Goal: Answer question/provide support: Answer question/provide support

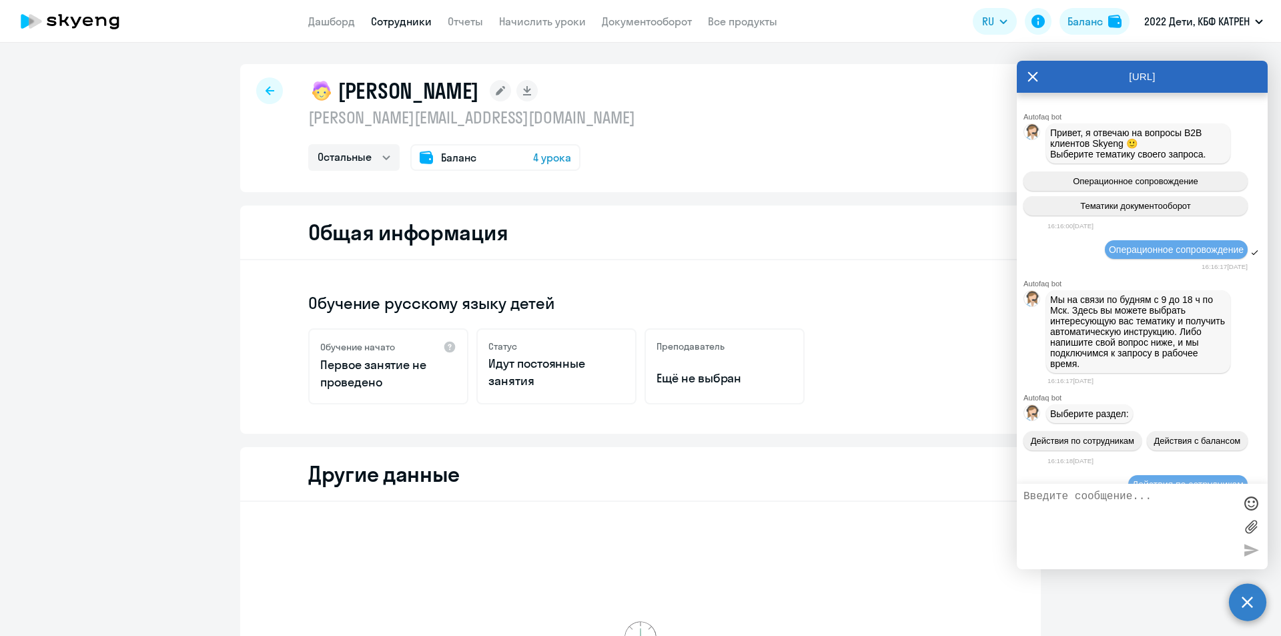
select select "others"
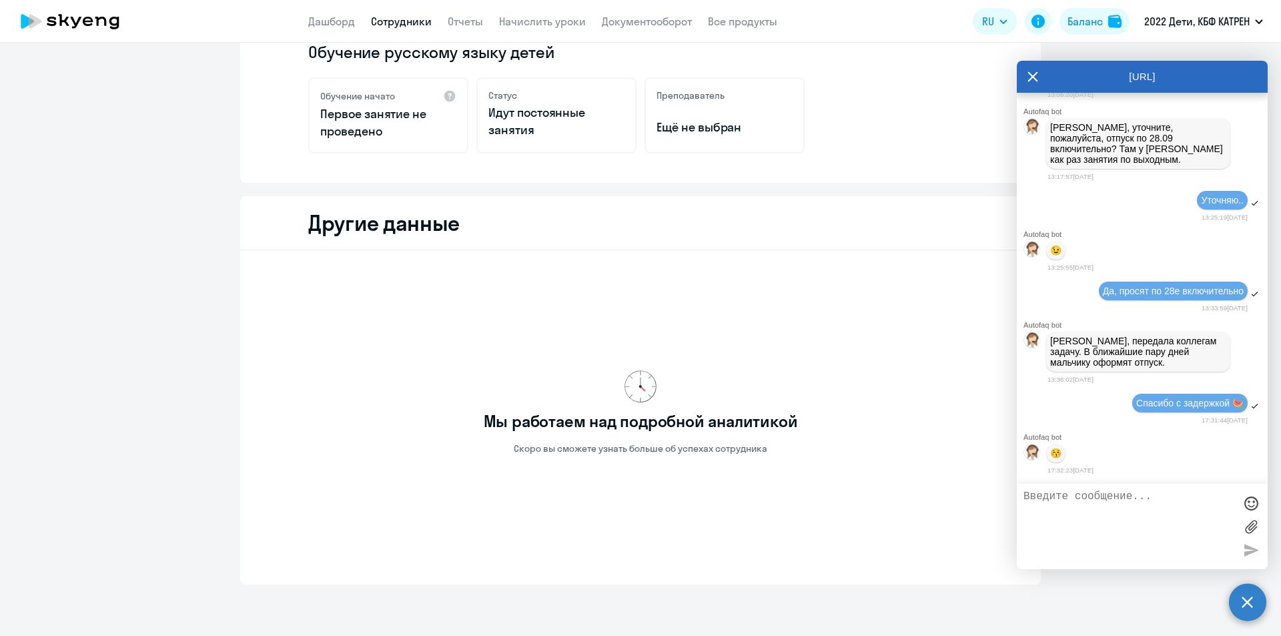
scroll to position [297, 0]
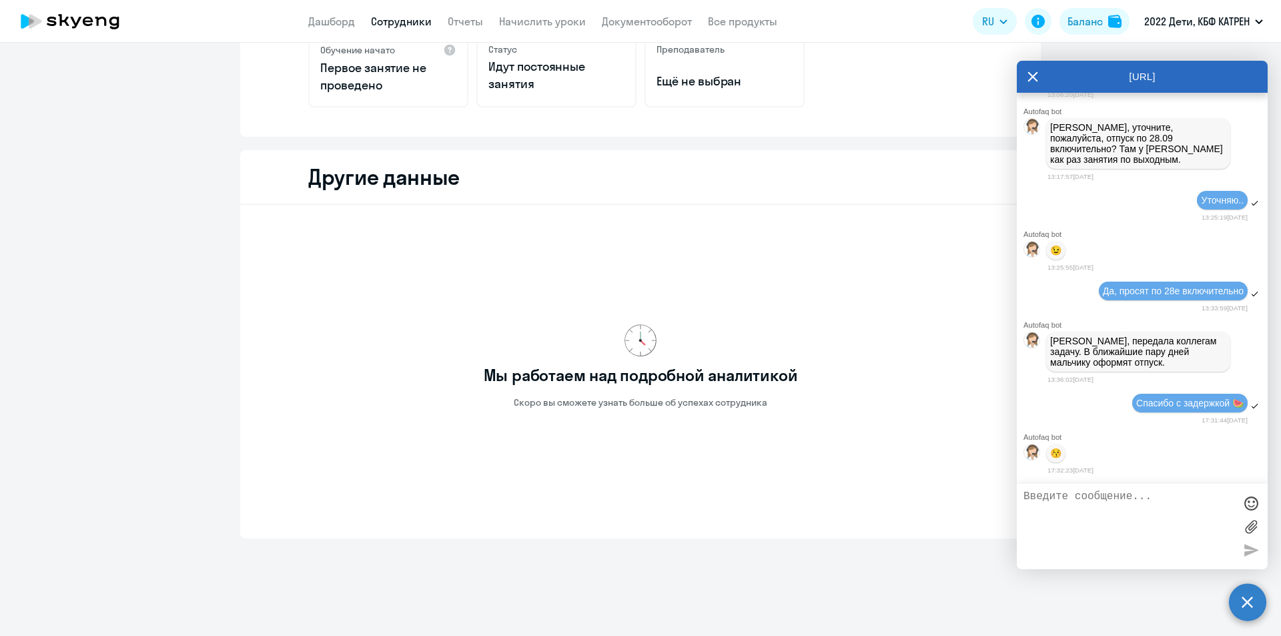
click at [1097, 510] on textarea at bounding box center [1128, 526] width 211 height 72
paste textarea "Расписание для ребенка составлено Dear friend, здравствуйте! Регулярные занятия…"
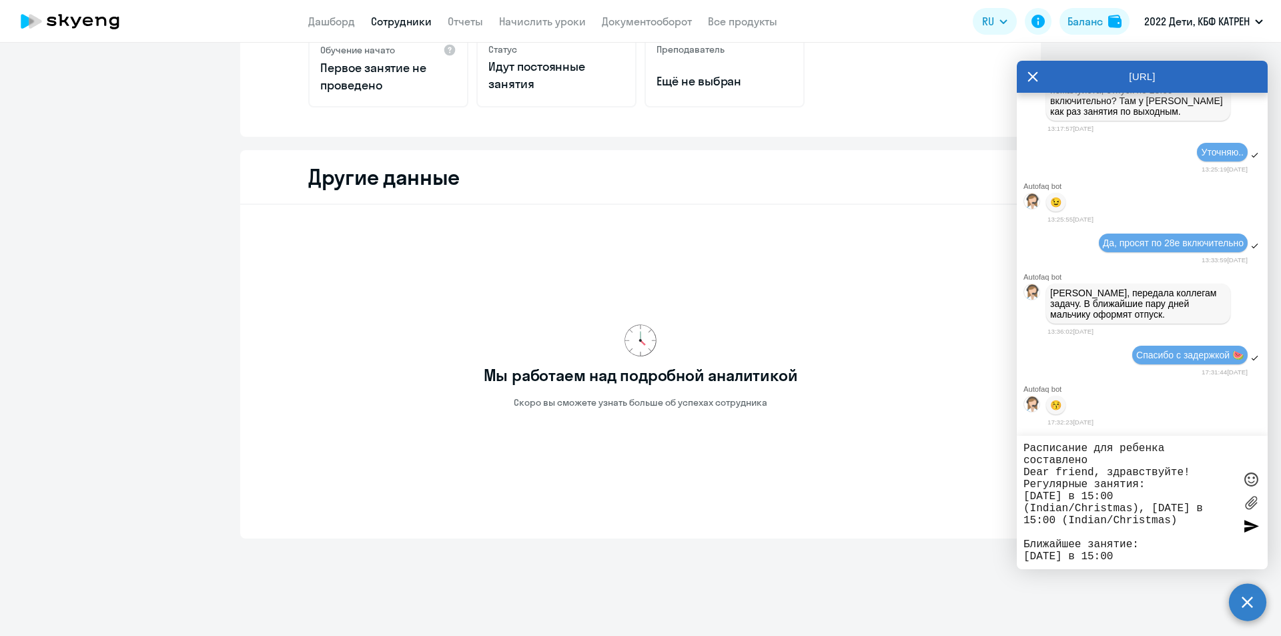
scroll to position [24, 0]
click at [1024, 447] on textarea "Расписание для ребенка составлено Dear friend, здравствуйте! Регулярные занятия…" at bounding box center [1128, 502] width 211 height 120
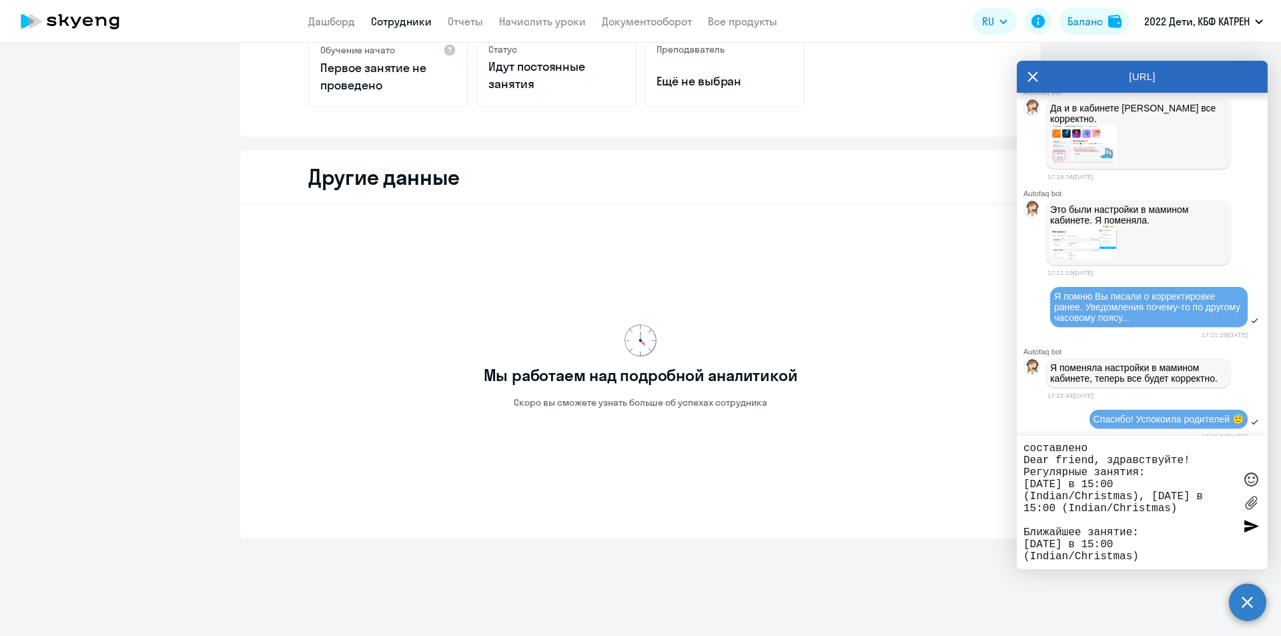
scroll to position [34660, 0]
drag, startPoint x: 1053, startPoint y: 248, endPoint x: 1184, endPoint y: 264, distance: 131.7
copy span "42374559 [PERSON_NAME]."
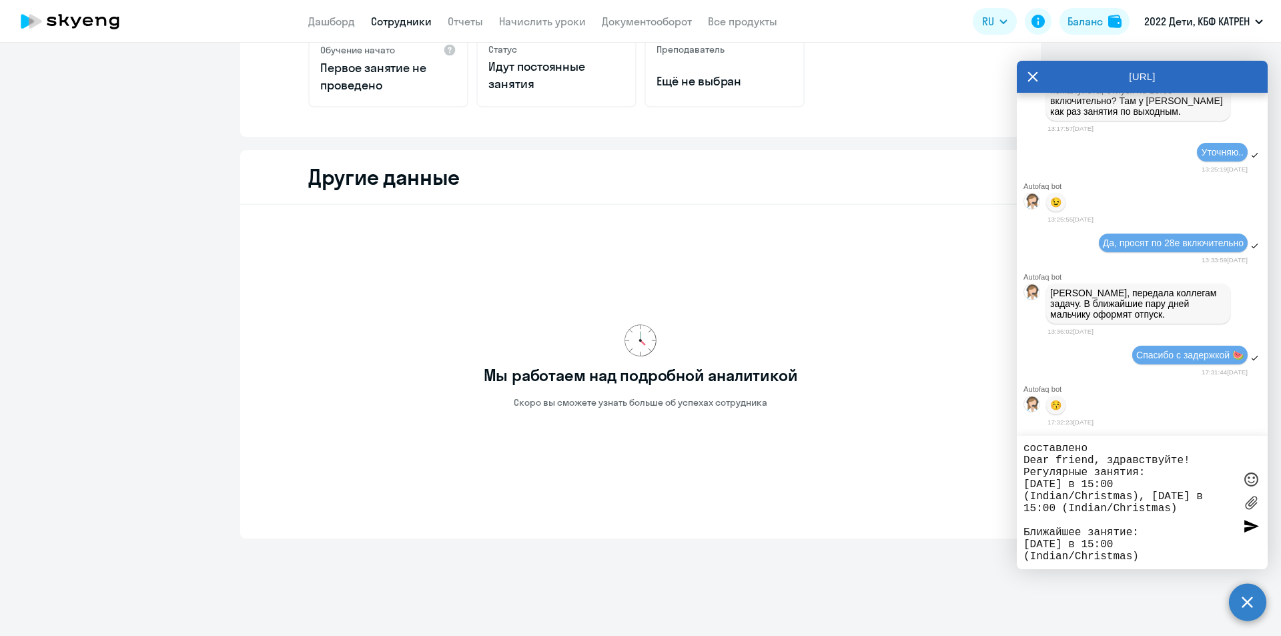
scroll to position [35661, 0]
click at [1025, 448] on textarea "Расписание для ребенка составлено Dear friend, здравствуйте! Регулярные занятия…" at bounding box center [1128, 502] width 211 height 120
paste textarea "42374559 [PERSON_NAME]."
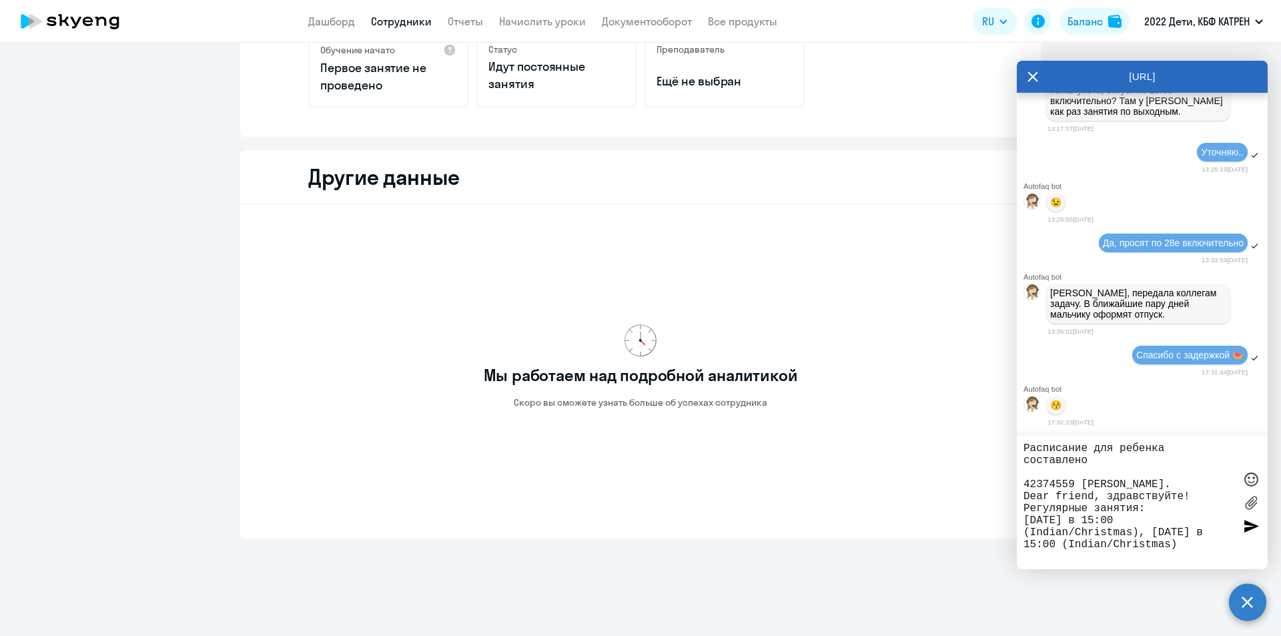
drag, startPoint x: 1025, startPoint y: 484, endPoint x: 1212, endPoint y: 480, distance: 186.2
click at [1212, 480] on textarea "Расписание для ребенка составлено 42374559 [PERSON_NAME]. Dear friend, здравств…" at bounding box center [1128, 502] width 211 height 120
click at [1025, 449] on textarea "Расписание для ребенка составлено Dear friend, здравствуйте! Регулярные занятия…" at bounding box center [1128, 502] width 211 height 120
paste textarea "42374559 [PERSON_NAME]."
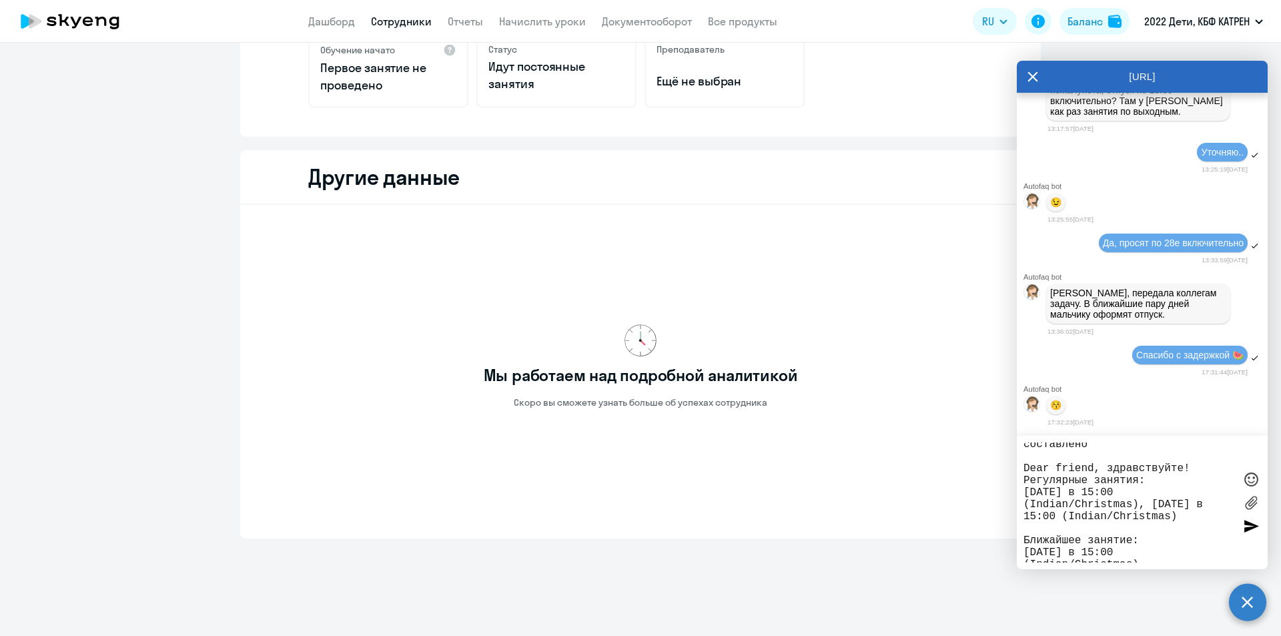
scroll to position [60, 0]
click at [1158, 543] on textarea "42374559 [PERSON_NAME]. Расписание для ребенка составлено Dear friend, здравств…" at bounding box center [1128, 502] width 211 height 120
paste textarea "Будни: 9,10,11 Выходные: 12,13,14,1"
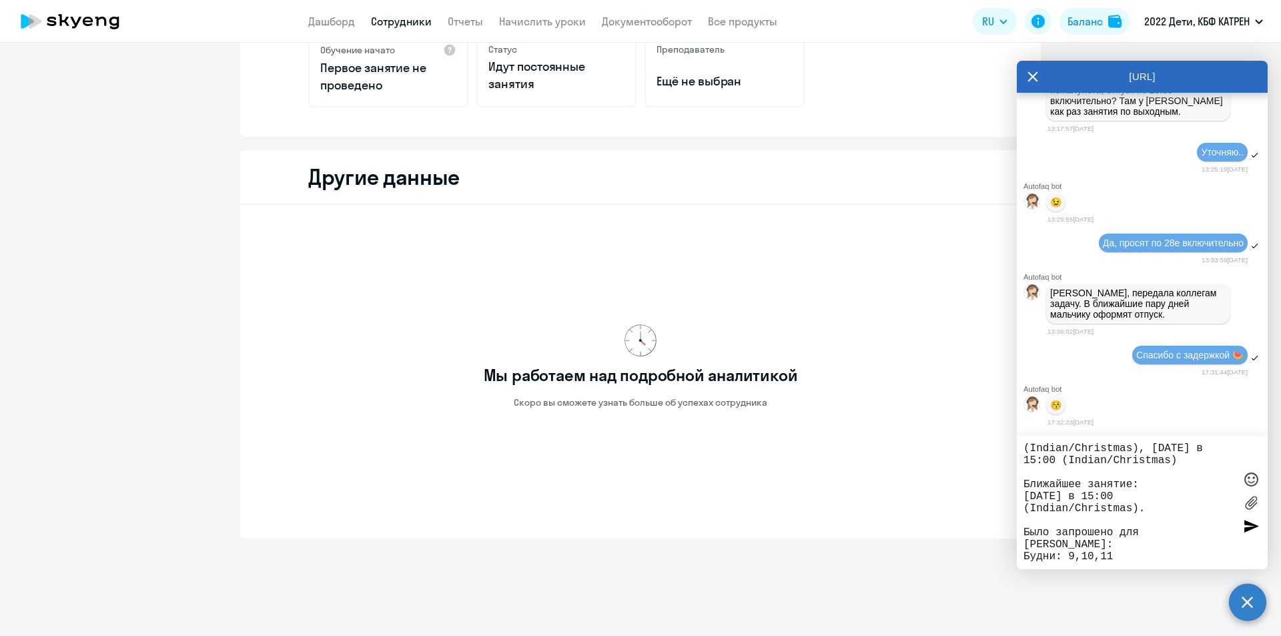
click at [1154, 553] on textarea "42374559 [PERSON_NAME]. Расписание для ребенка составлено Dear friend, здравств…" at bounding box center [1128, 502] width 211 height 120
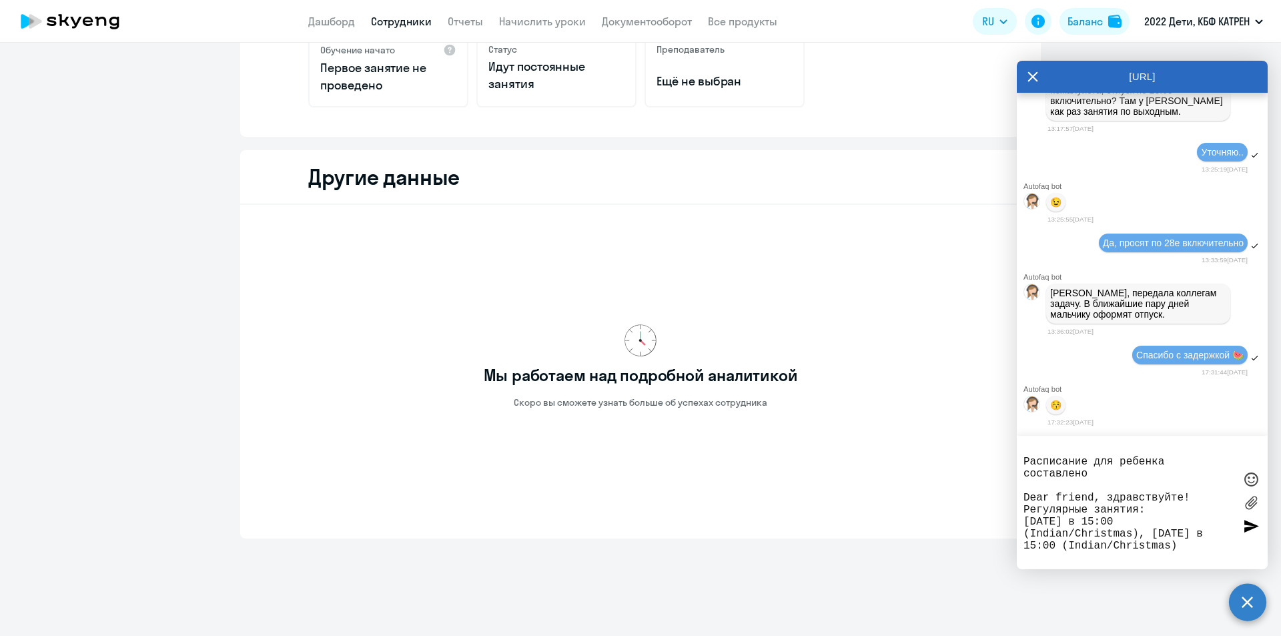
scroll to position [0, 0]
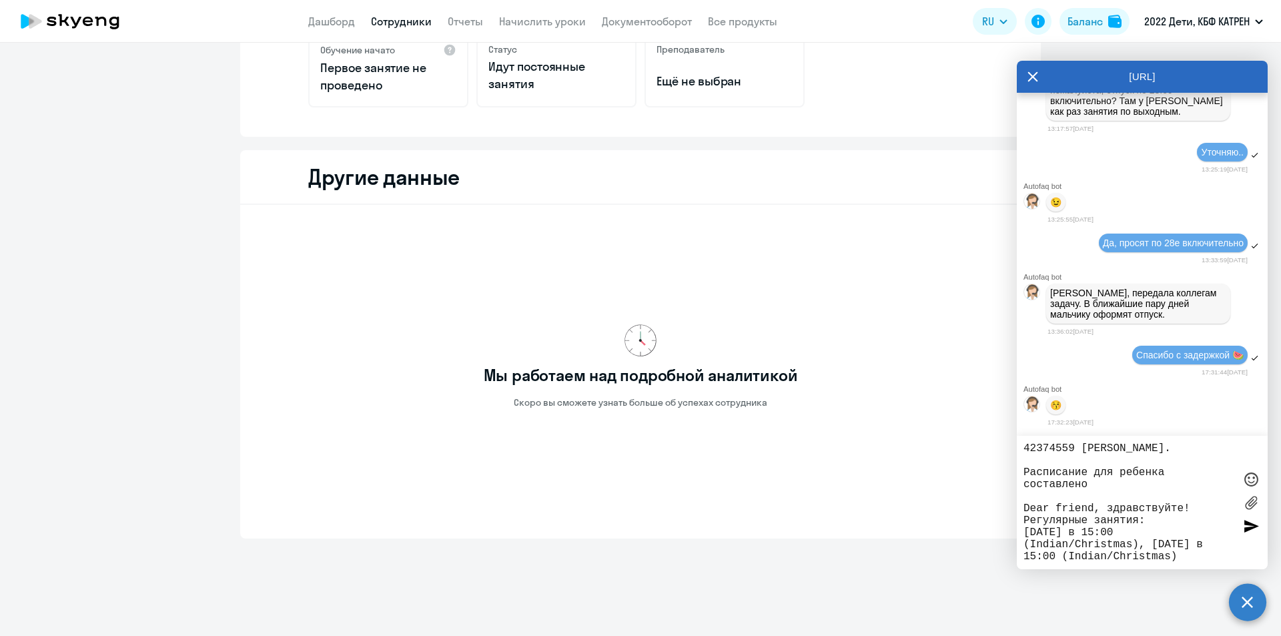
click at [1022, 472] on div "42374559 [PERSON_NAME]. Расписание для ребенка составлено Dear friend, здравств…" at bounding box center [1142, 502] width 251 height 133
click at [1025, 472] on textarea "42374559 [PERSON_NAME]. Расписание для ребенка составлено Dear friend, здравств…" at bounding box center [1128, 502] width 211 height 120
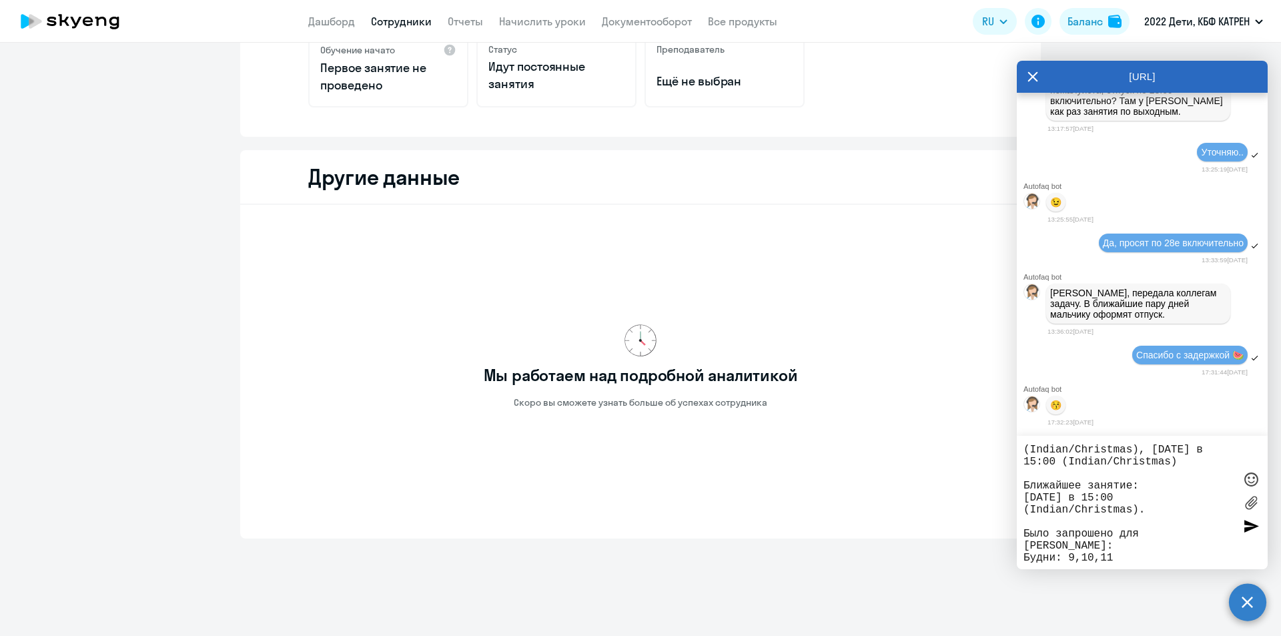
scroll to position [108, 0]
click at [1148, 498] on textarea "42374559 [PERSON_NAME]. "Расписание для ребенка составлено Dear friend, здравст…" at bounding box center [1128, 502] width 211 height 120
click at [1171, 546] on textarea "42374559 [PERSON_NAME]. "Расписание для ребенка составлено Dear friend, здравст…" at bounding box center [1128, 502] width 211 height 120
click at [1153, 543] on textarea "42374559 [PERSON_NAME]. "Расписание для ребенка составлено Dear friend, здравст…" at bounding box center [1128, 502] width 211 height 120
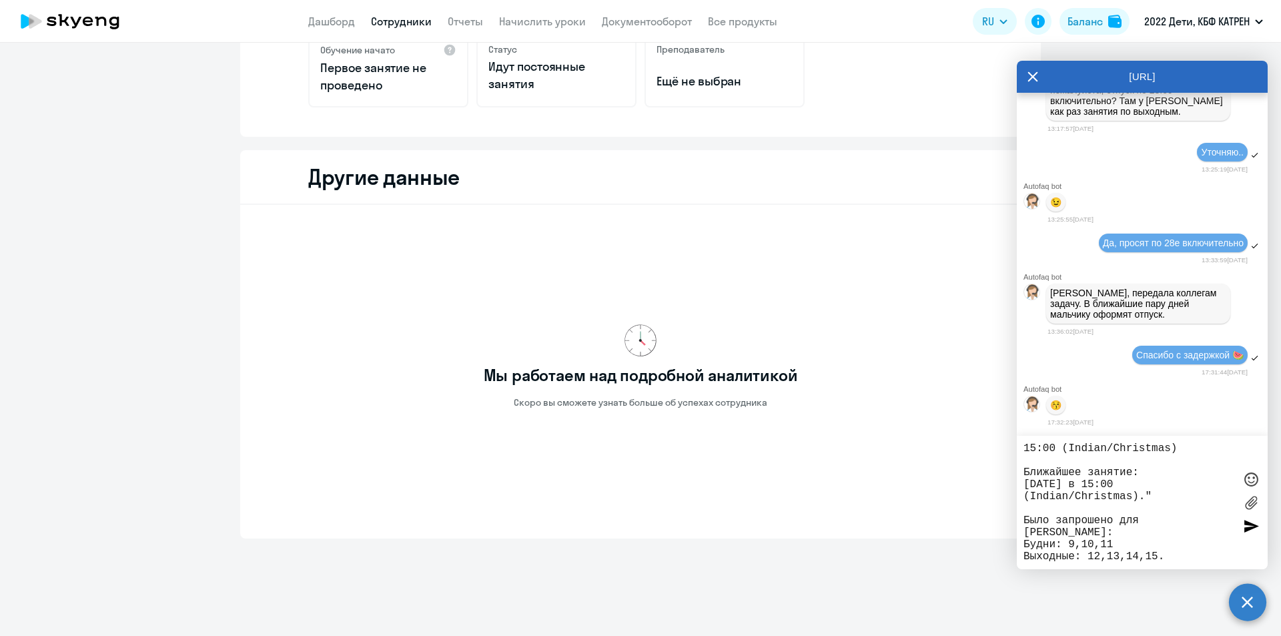
click at [1174, 532] on textarea "42374559 [PERSON_NAME]. "Расписание для ребенка составлено Dear friend, здравст…" at bounding box center [1128, 502] width 211 height 120
type textarea "42374559 [PERSON_NAME]. "Расписание для ребенка составлено Dear friend, здравст…"
click at [1252, 529] on div at bounding box center [1251, 526] width 20 height 20
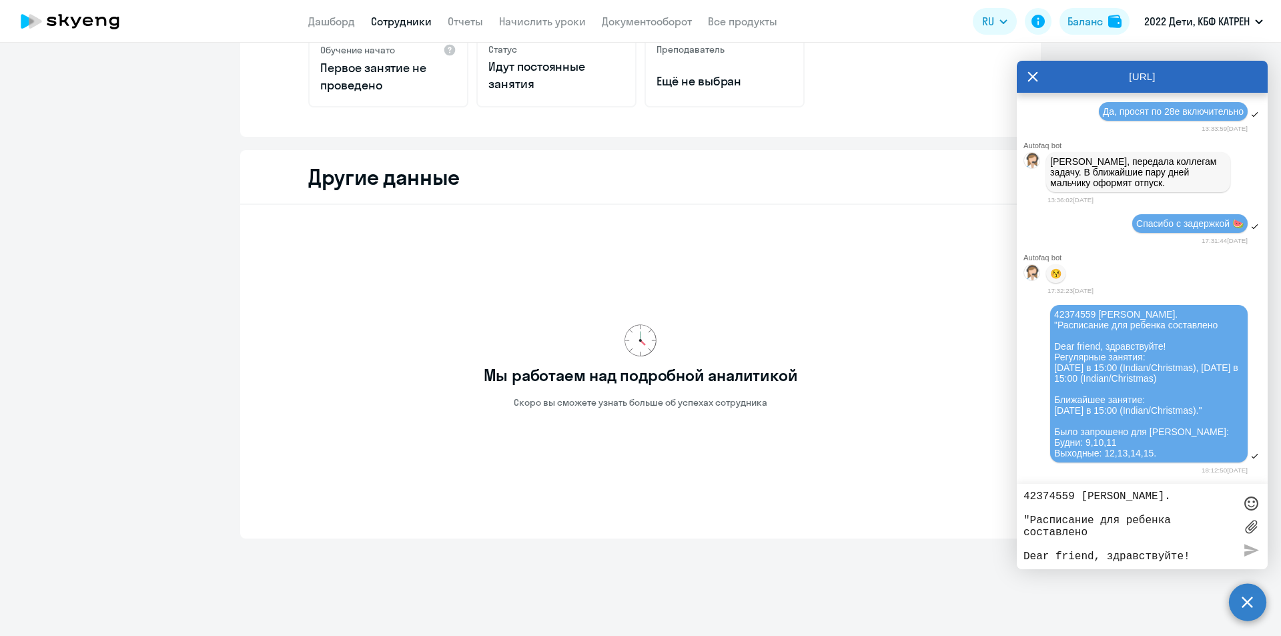
scroll to position [36529, 0]
click at [1093, 496] on textarea "42374559 [PERSON_NAME]. "Расписание для ребенка составлено Dear friend, здравст…" at bounding box center [1128, 526] width 211 height 72
type textarea "[PERSON_NAME]"
type textarea "Есть возможность подобрать всё-таки из"
drag, startPoint x: 1115, startPoint y: 504, endPoint x: 1013, endPoint y: 496, distance: 101.7
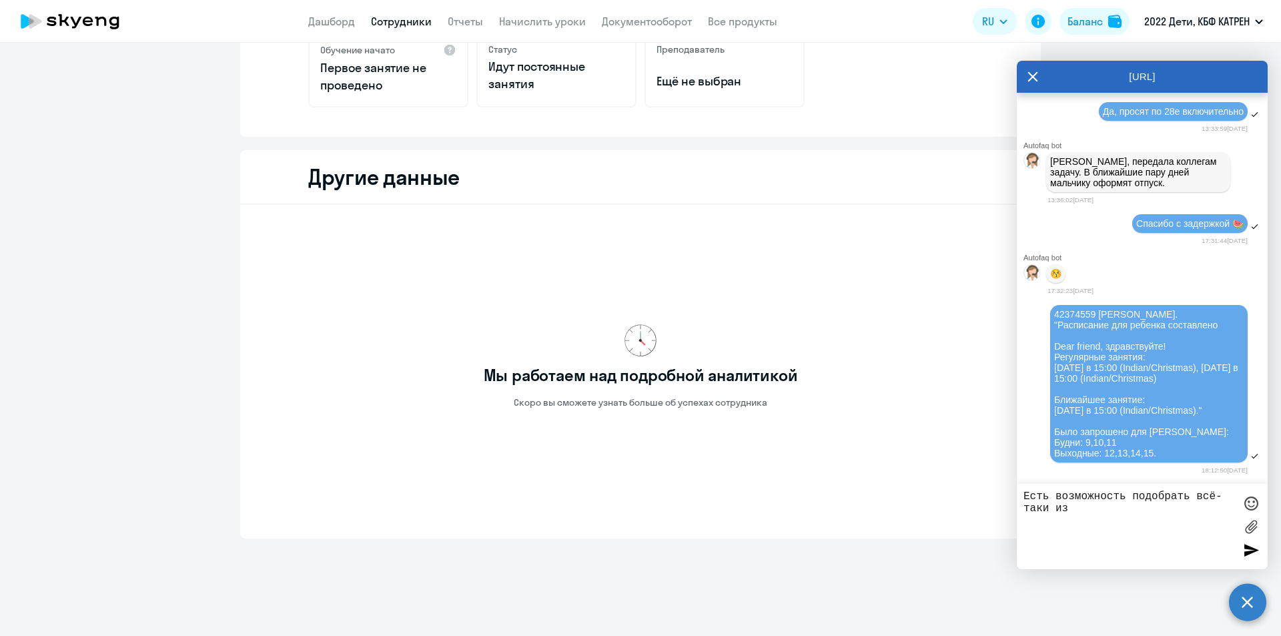
click at [1013, 496] on body "Дашборд Сотрудники Отчеты Начислить уроки Документооборот Все продукты Дашборд …" at bounding box center [640, 318] width 1281 height 636
click at [1038, 504] on textarea at bounding box center [1128, 526] width 211 height 72
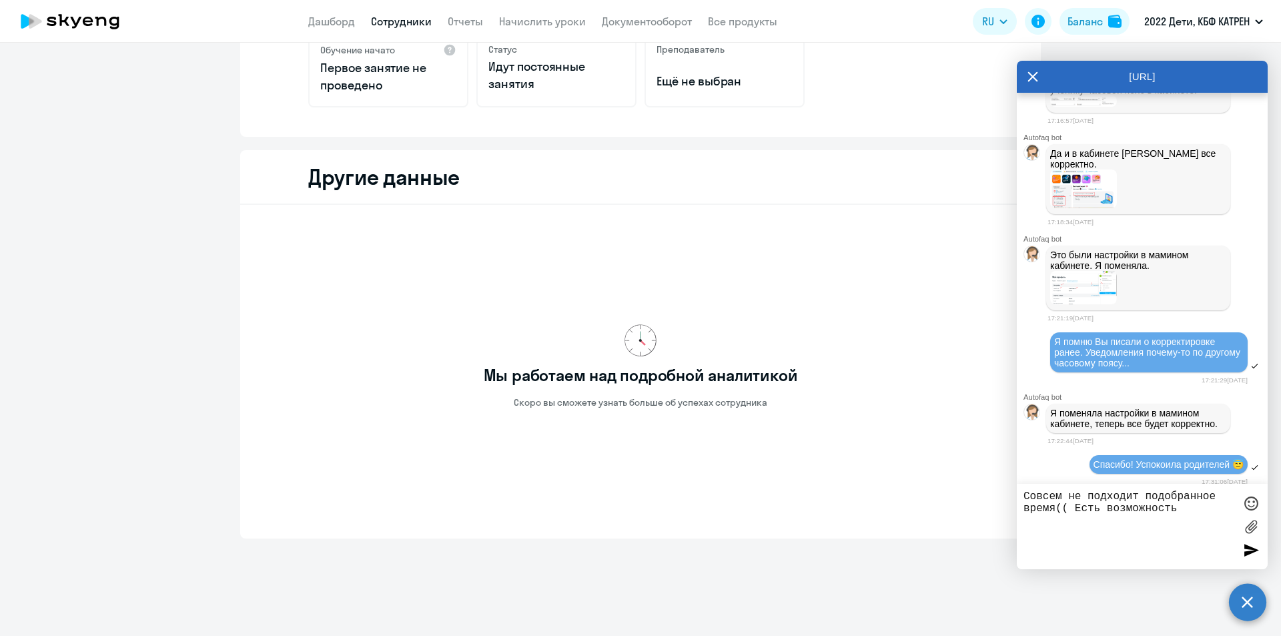
scroll to position [34616, 0]
drag, startPoint x: 1196, startPoint y: 511, endPoint x: 979, endPoint y: 504, distance: 216.9
click at [979, 504] on body "Дашборд Сотрудники Отчеты Начислить уроки Документооборот Все продукты Дашборд …" at bounding box center [640, 318] width 1281 height 636
type textarea "Совсем не подходит подобранное"
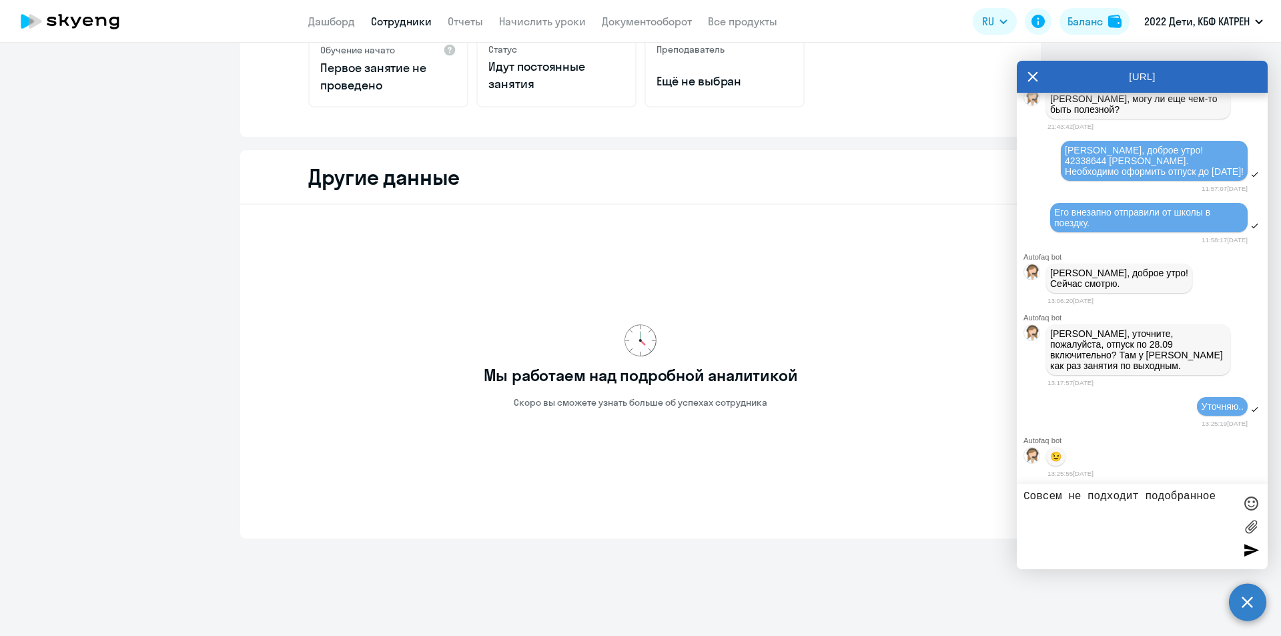
scroll to position [36750, 0]
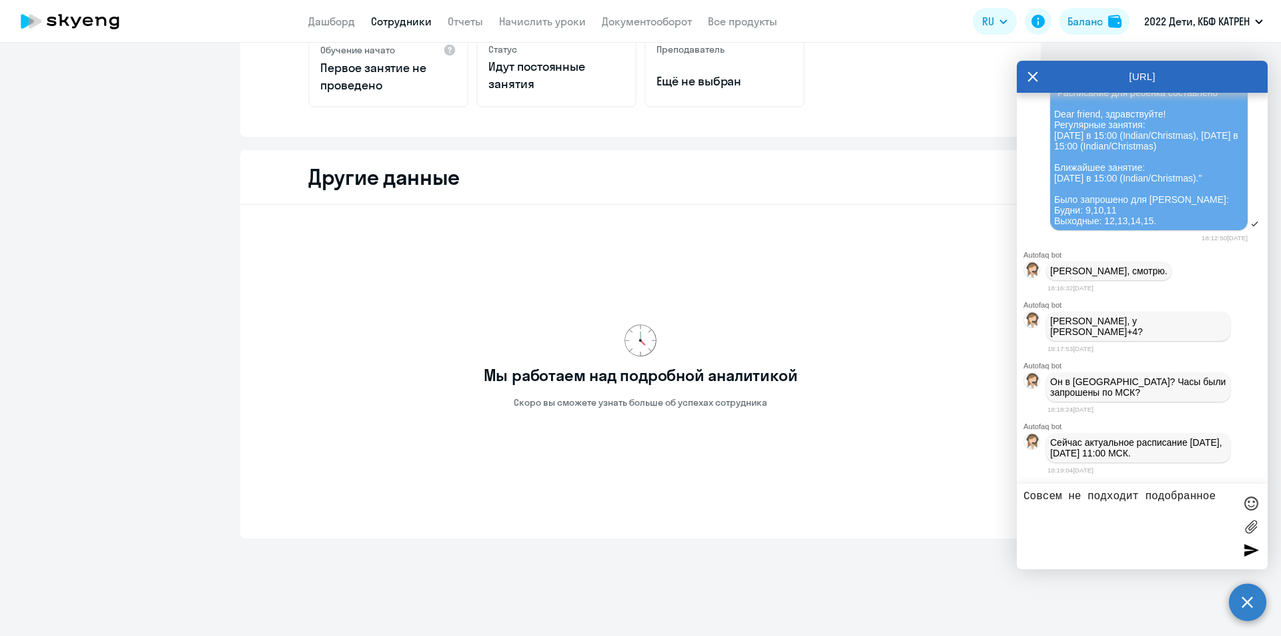
drag, startPoint x: 1221, startPoint y: 500, endPoint x: 983, endPoint y: 524, distance: 239.4
click at [985, 522] on body "Дашборд Сотрудники Отчеты Начислить уроки Документооборот Все продукты Дашборд …" at bounding box center [640, 318] width 1281 height 636
click at [1115, 500] on textarea at bounding box center [1128, 526] width 211 height 72
click at [1115, 502] on textarea at bounding box center [1128, 526] width 211 height 72
click at [1116, 495] on textarea at bounding box center [1128, 526] width 211 height 72
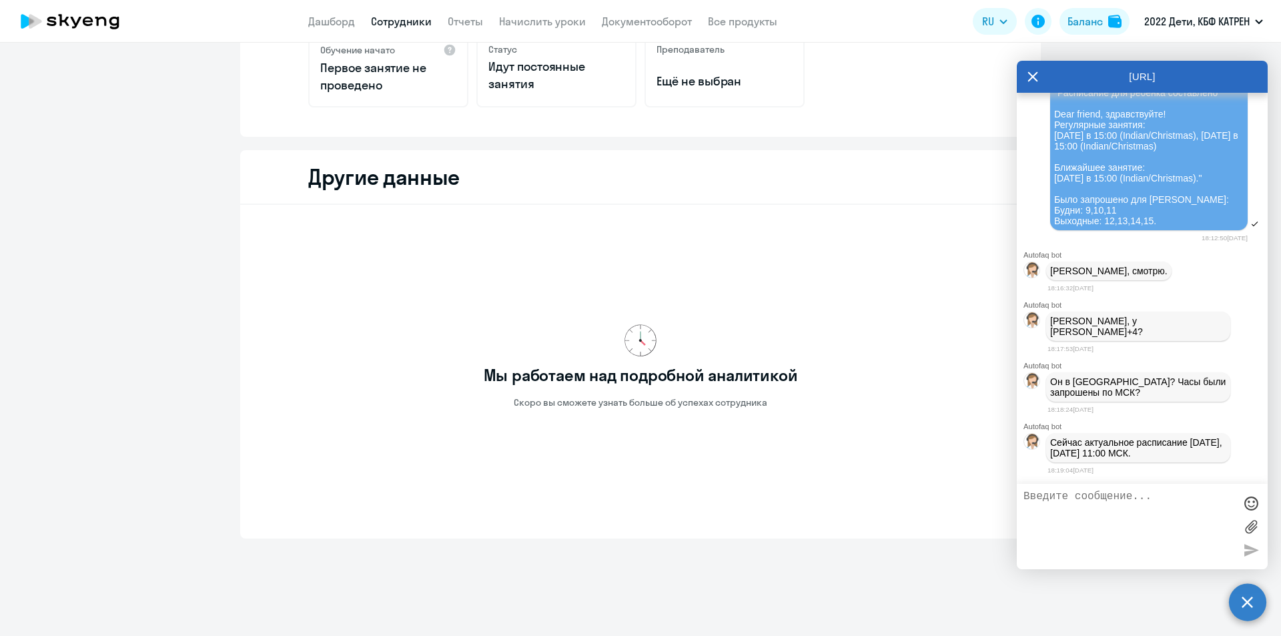
click at [1157, 514] on textarea at bounding box center [1128, 526] width 211 height 72
click at [1139, 506] on textarea at bounding box center [1128, 526] width 211 height 72
click at [1093, 498] on textarea "Но [PERSON_NAME] не МСК" at bounding box center [1128, 526] width 211 height 72
click at [1149, 496] on textarea "Но [PERSON_NAME] не МСК" at bounding box center [1128, 526] width 211 height 72
type textarea "Но [PERSON_NAME] не МСК, они [GEOGRAPHIC_DATA]."
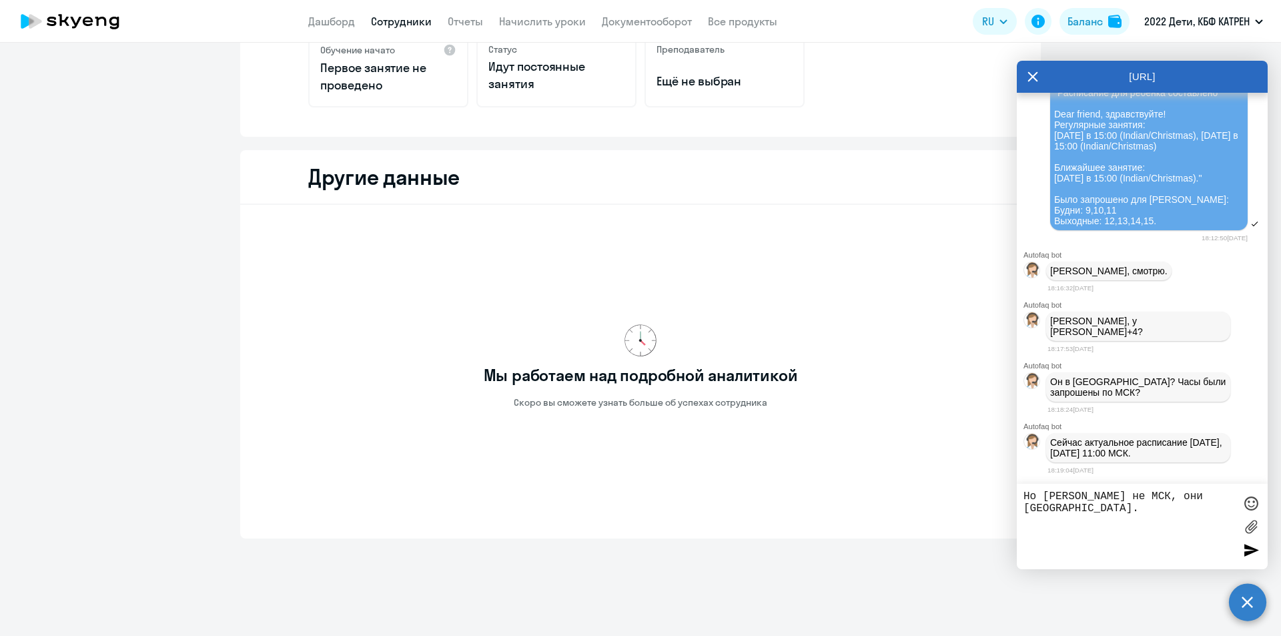
click at [1251, 553] on div at bounding box center [1251, 550] width 20 height 20
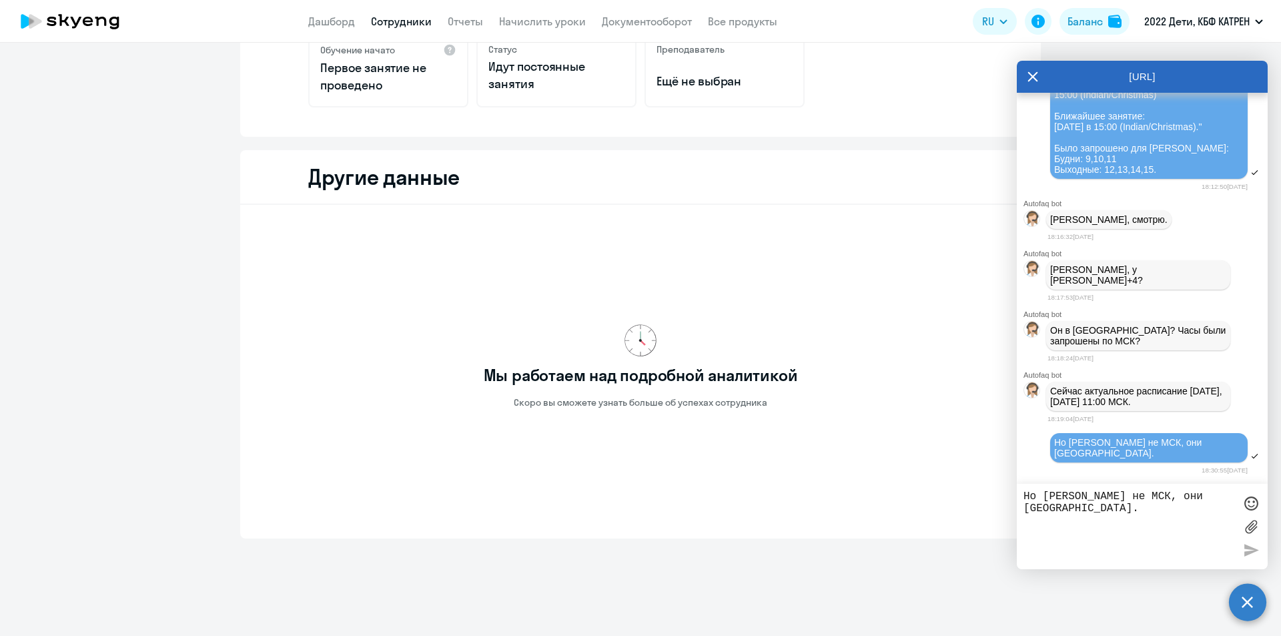
scroll to position [36791, 0]
click at [1145, 504] on textarea "Но [PERSON_NAME] не МСК, они [GEOGRAPHIC_DATA]." at bounding box center [1128, 526] width 211 height 72
click at [1093, 510] on textarea "Но [PERSON_NAME] не МСК, они [GEOGRAPHIC_DATA]." at bounding box center [1128, 526] width 211 height 72
click at [1150, 175] on span "42374559 [PERSON_NAME]. "Расписание для ребенка составлено Dear friend, здравст…" at bounding box center [1147, 99] width 187 height 149
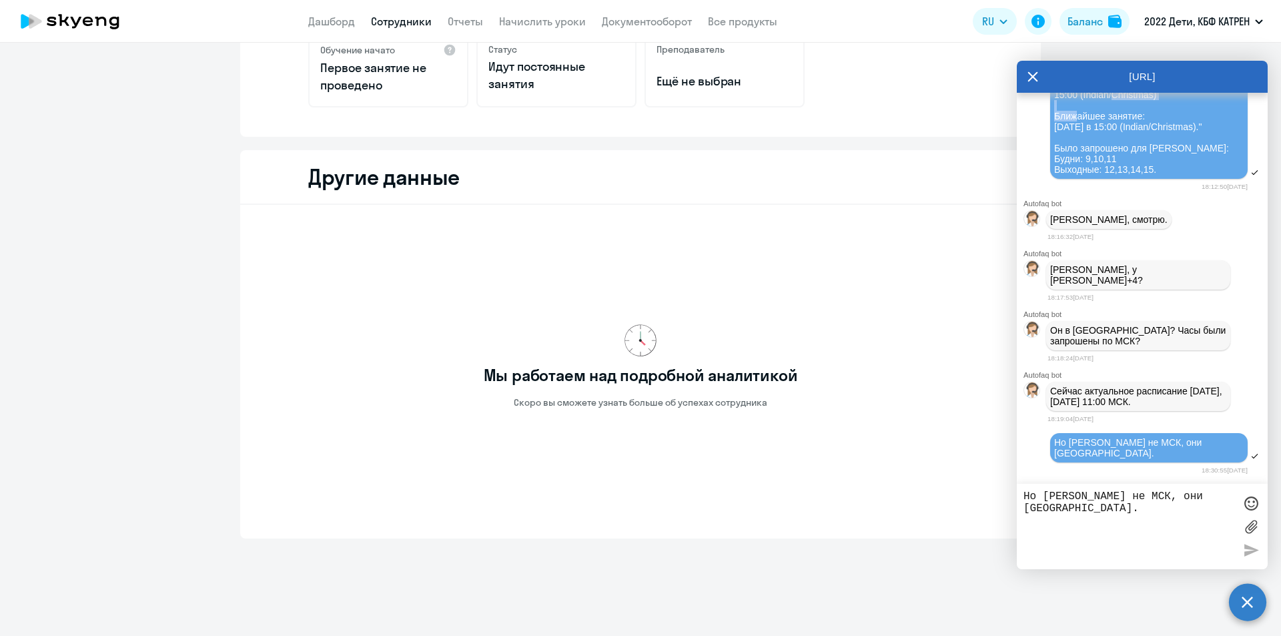
drag, startPoint x: 1148, startPoint y: 372, endPoint x: 1218, endPoint y: 369, distance: 70.8
click at [1218, 175] on span "42374559 [PERSON_NAME]. "Расписание для ребенка составлено Dear friend, здравст…" at bounding box center [1147, 99] width 187 height 149
copy span "Indian/Christmas"
click at [1064, 496] on textarea "Но [PERSON_NAME] не МСК, они [GEOGRAPHIC_DATA]." at bounding box center [1128, 526] width 211 height 72
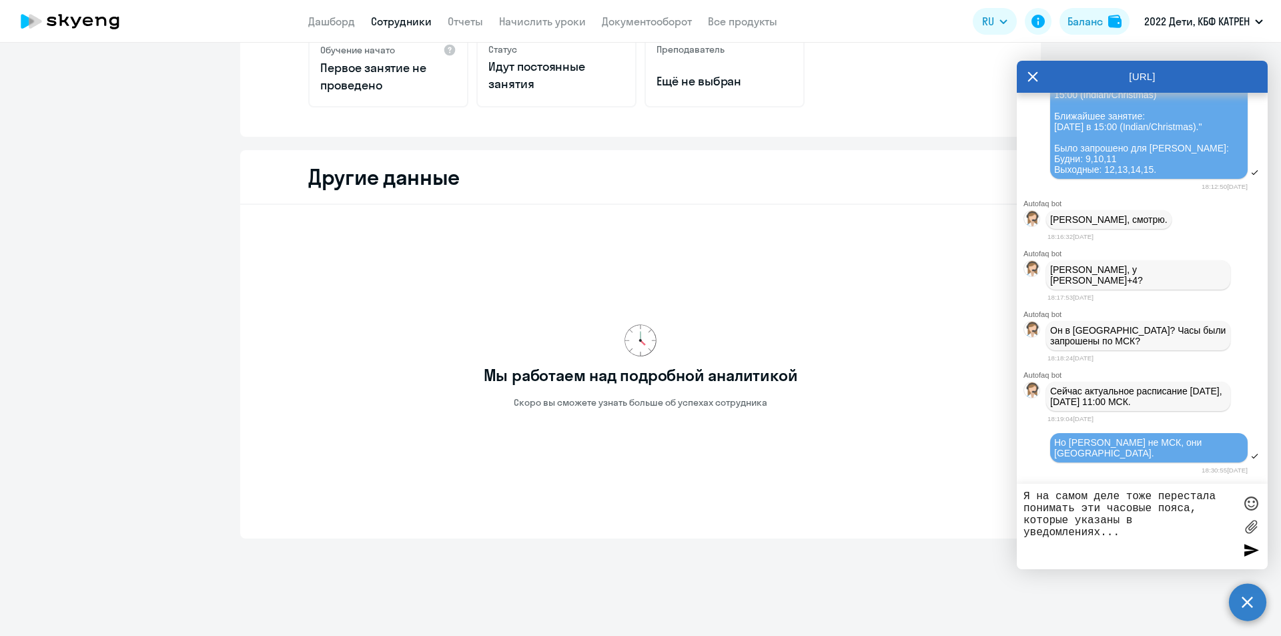
paste textarea "Indian/Christmas"
click at [1027, 541] on textarea "Я на самом деле тоже перестала понимать эти часовые пояса, которые указаны в ув…" at bounding box center [1128, 526] width 211 height 72
click at [1025, 542] on textarea "Я на самом деле тоже перестала понимать эти часовые пояса, которые указаны в ув…" at bounding box center [1128, 526] width 211 height 72
click at [1136, 541] on textarea "Я на самом деле тоже перестала понимать эти часовые пояса, которые указаны в ув…" at bounding box center [1128, 526] width 211 height 72
click at [1024, 544] on textarea "Я на самом деле тоже перестала понимать эти часовые пояса, которые указаны в ув…" at bounding box center [1128, 526] width 211 height 72
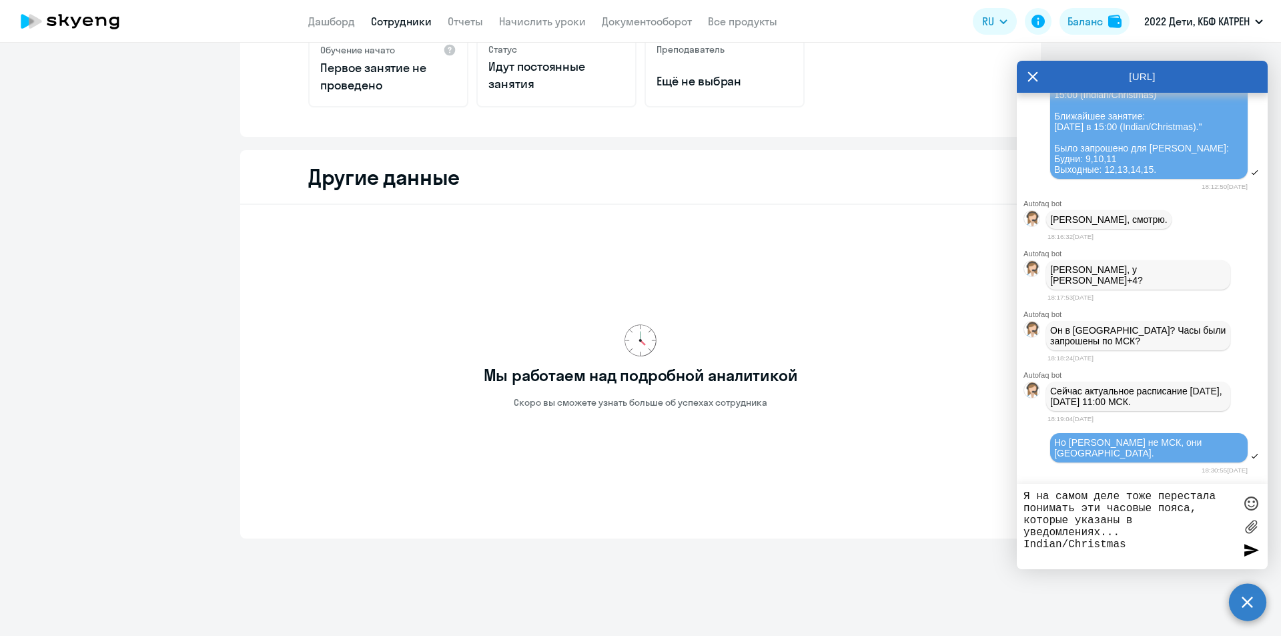
click at [1149, 546] on textarea "Я на самом деле тоже перестала понимать эти часовые пояса, которые указаны в ув…" at bounding box center [1128, 526] width 211 height 72
click at [1183, 544] on textarea "Я на самом деле тоже перестала понимать эти часовые пояса, которые указаны в ув…" at bounding box center [1128, 526] width 211 height 72
type textarea "Я на самом деле тоже перестала понимать эти часовые пояса, которые указаны в ув…"
click at [1252, 553] on div at bounding box center [1251, 550] width 20 height 20
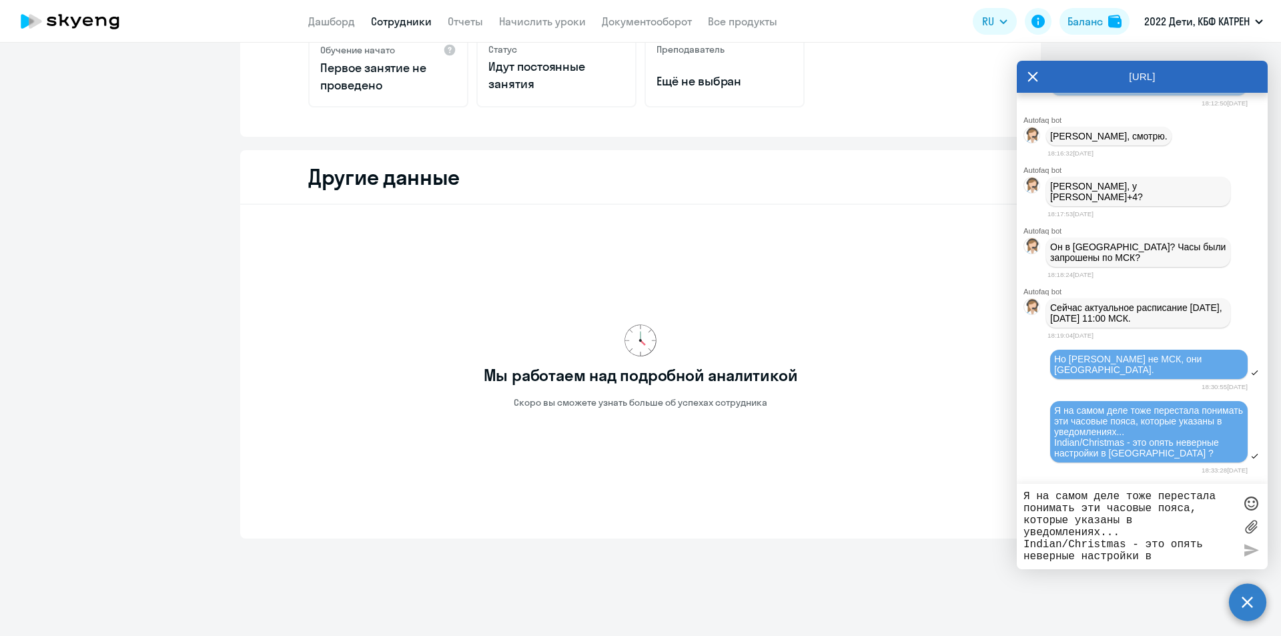
click at [1179, 508] on textarea "Я на самом деле тоже перестала понимать эти часовые пояса, которые указаны в ув…" at bounding box center [1128, 526] width 211 height 72
click at [1130, 499] on textarea "Я на самом деле тоже перестала понимать эти часовые пояса, которые указаны в ув…" at bounding box center [1128, 526] width 211 height 72
click at [1093, 494] on textarea "Я на самом деле тоже перестала понимать эти часовые пояса, которые указаны в ув…" at bounding box center [1128, 526] width 211 height 72
click at [1191, 507] on textarea "[PERSON_NAME], подскажите, родители должны сами проверить при входе в ЛК" at bounding box center [1128, 526] width 211 height 72
click at [1162, 521] on textarea "[PERSON_NAME], подскажите, родители должны сами проверить при первом входе в ЛК" at bounding box center [1128, 526] width 211 height 72
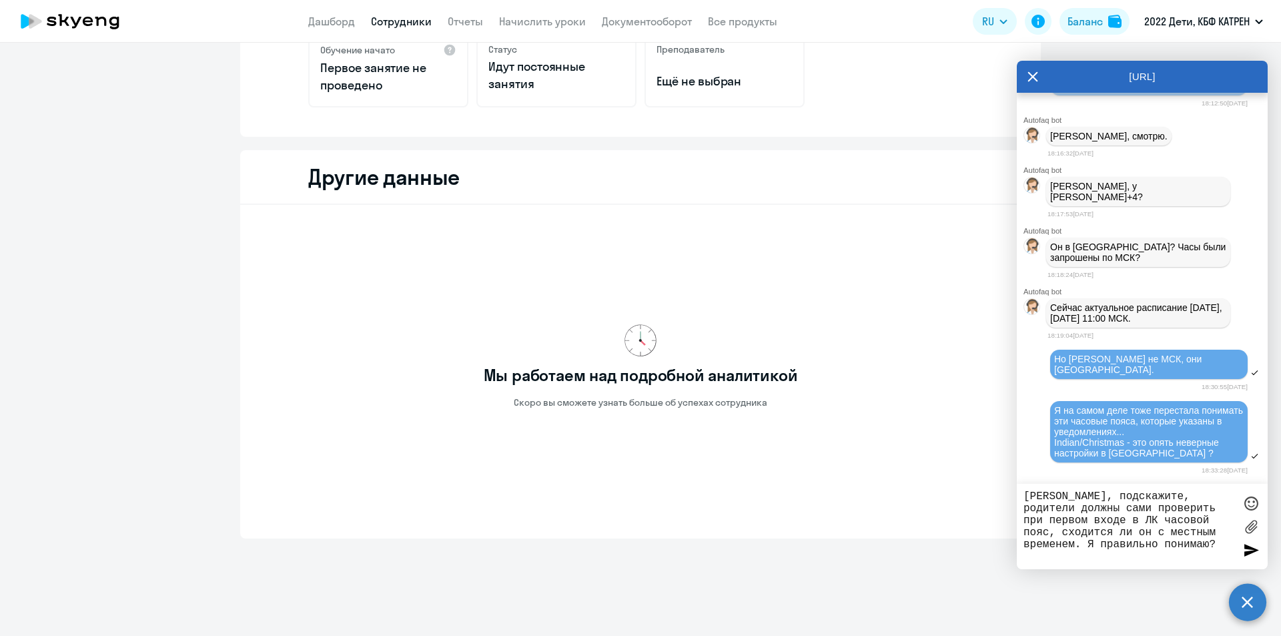
click at [1187, 525] on textarea "[PERSON_NAME], подскажите, родители должны сами проверить при первом входе в ЛК…" at bounding box center [1128, 526] width 211 height 72
type textarea "[PERSON_NAME], подскажите, родители должны сами проверить при первом входе в ЛК…"
click at [1250, 550] on div at bounding box center [1251, 550] width 20 height 20
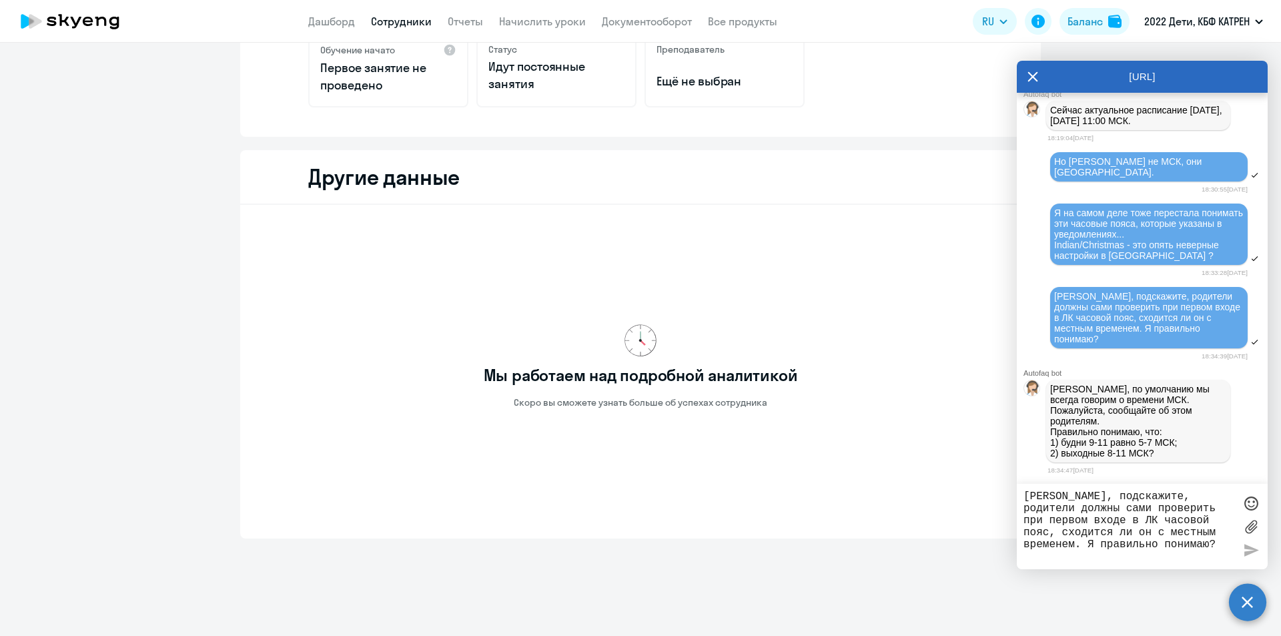
scroll to position [37050, 0]
click at [1126, 508] on textarea "[PERSON_NAME], подскажите, родители должны сами проверить при первом входе в ЛК…" at bounding box center [1128, 526] width 211 height 72
drag, startPoint x: 1051, startPoint y: 442, endPoint x: 1194, endPoint y: 456, distance: 143.5
click at [1194, 456] on p "[PERSON_NAME], по умолчанию мы всегда говорим о времени МСК. Пожалуйста, сообща…" at bounding box center [1138, 421] width 176 height 75
copy p "1) будни 9-11 равно 5-7 МСК; 2) выходные 8-11 МСК?"
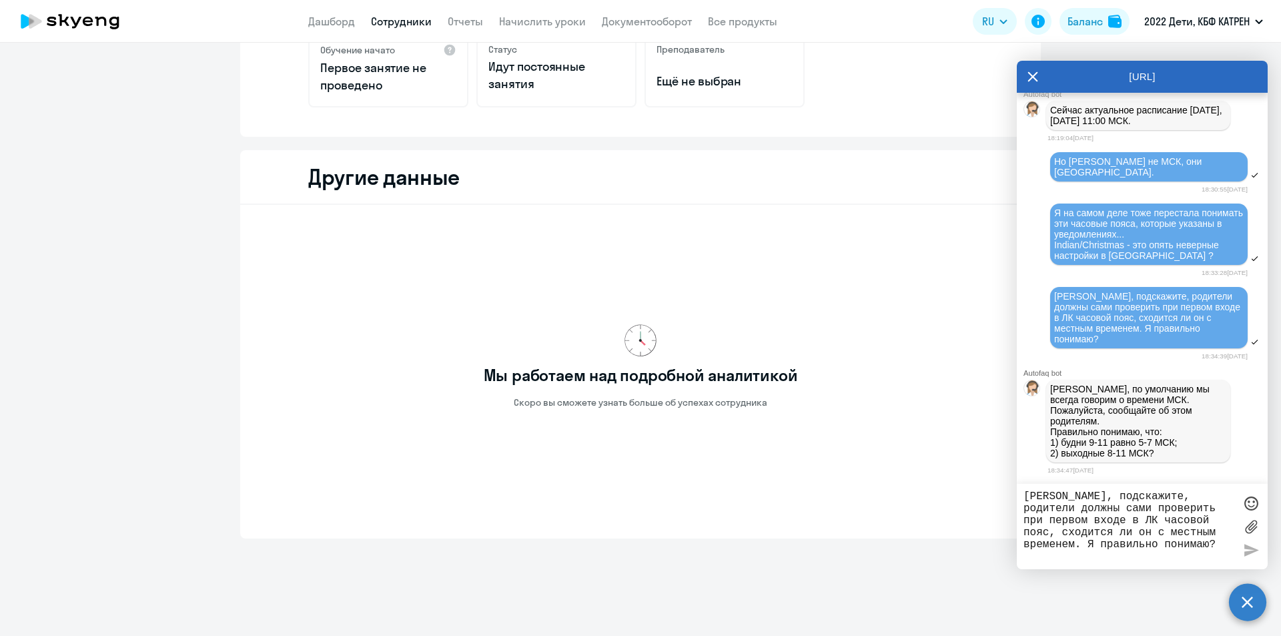
click at [1116, 508] on textarea "[PERSON_NAME], подскажите, родители должны сами проверить при первом входе в ЛК…" at bounding box center [1128, 526] width 211 height 72
click at [1041, 522] on textarea "Ладно, про время Мск мне понятно. Но уведомления рожителям приходит совершенно …" at bounding box center [1128, 526] width 211 height 72
drag, startPoint x: 1050, startPoint y: 542, endPoint x: 1057, endPoint y: 542, distance: 7.3
click at [1051, 542] on textarea "Ладно, про время Мск мне понятно. Но уведомления родителям приходит совершенно …" at bounding box center [1128, 526] width 211 height 72
click at [1051, 543] on textarea "Ладно, про время Мск мне понятно. Но уведомления родителям приходит совершенно …" at bounding box center [1128, 526] width 211 height 72
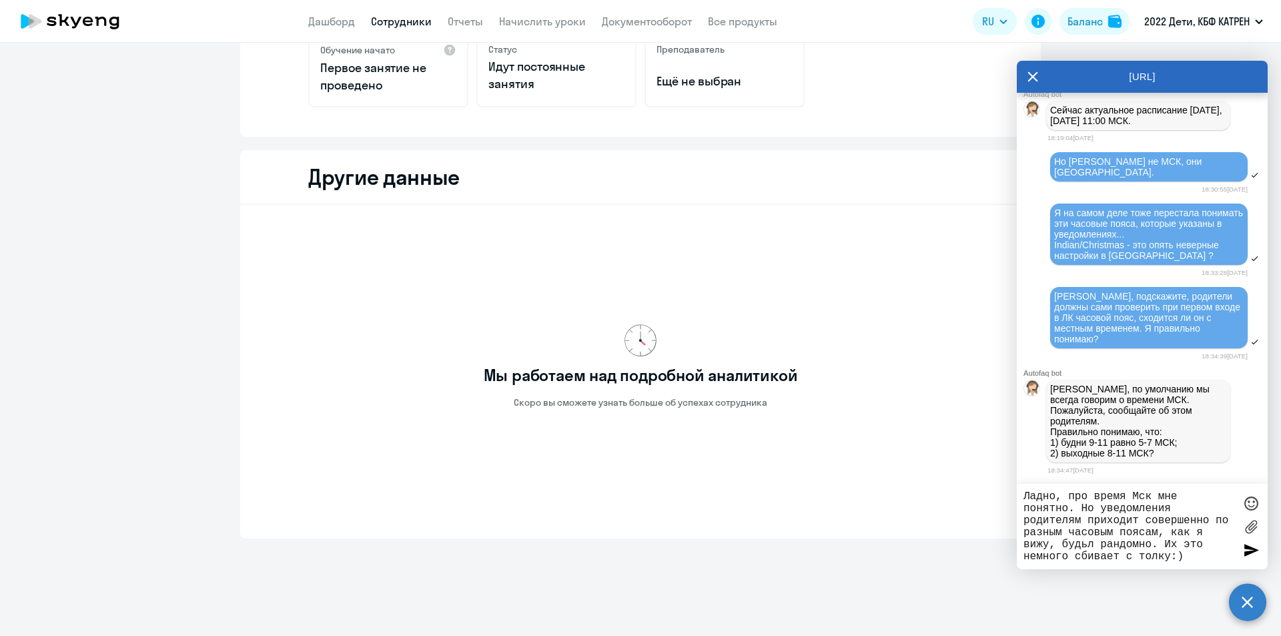
drag, startPoint x: 1093, startPoint y: 542, endPoint x: 1081, endPoint y: 542, distance: 12.0
click at [1081, 542] on textarea "Ладно, про время Мск мне понятно. Но уведомления родителям приходит совершенно …" at bounding box center [1128, 526] width 211 height 72
type textarea "Ладно, про время Мск мне понятно. Но уведомления родителям приходит совершенно …"
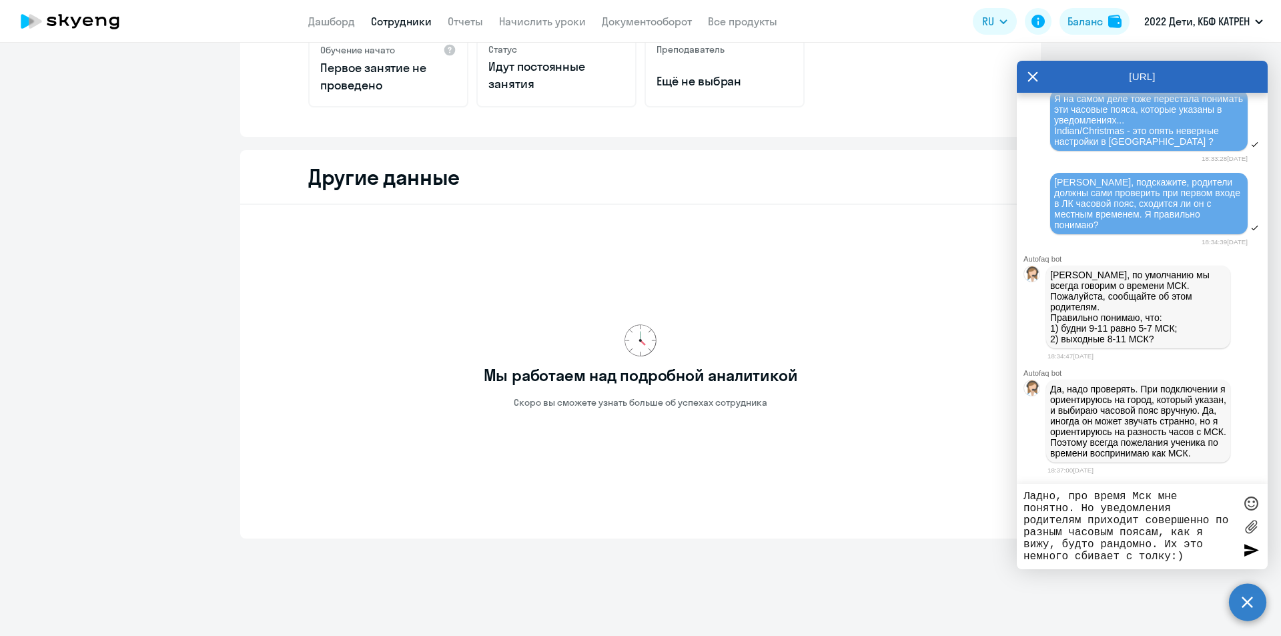
drag, startPoint x: 1025, startPoint y: 494, endPoint x: 1214, endPoint y: 564, distance: 201.4
click at [1216, 564] on div "Ладно, про время Мск мне понятно. Но уведомления родителям приходит совершенно …" at bounding box center [1142, 526] width 251 height 85
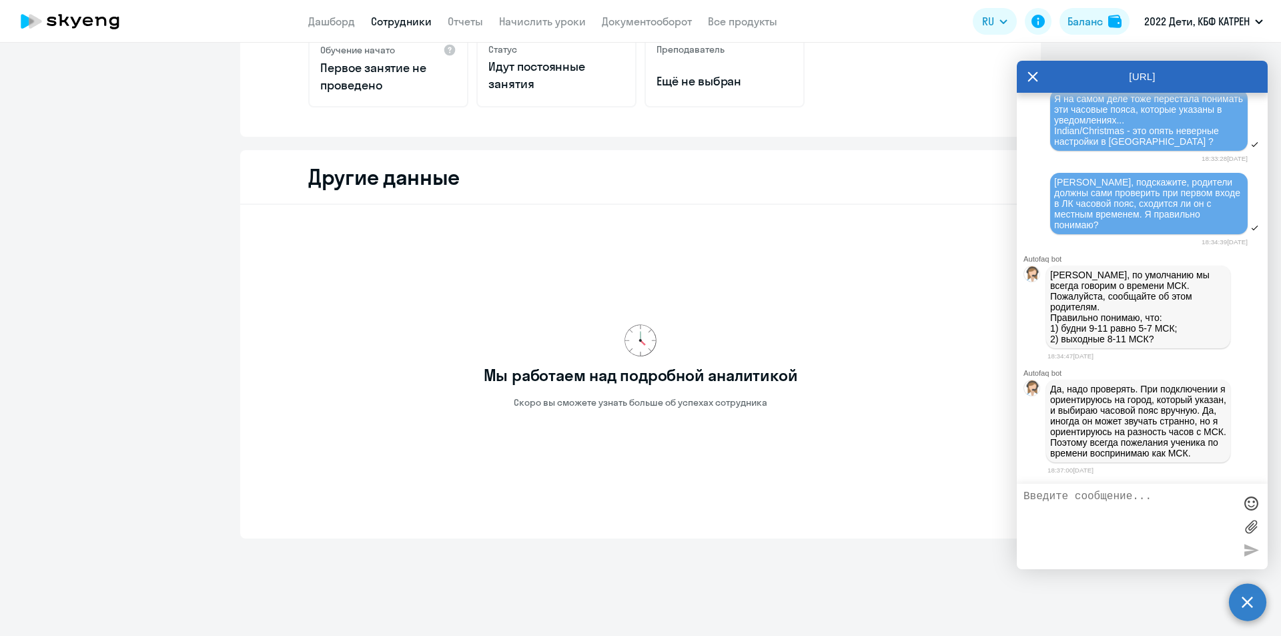
click at [1179, 515] on textarea at bounding box center [1128, 526] width 211 height 72
click at [1068, 502] on textarea at bounding box center [1128, 526] width 211 height 72
type textarea "Вот эта странность и смущает:)"
click at [1248, 546] on div at bounding box center [1251, 550] width 20 height 20
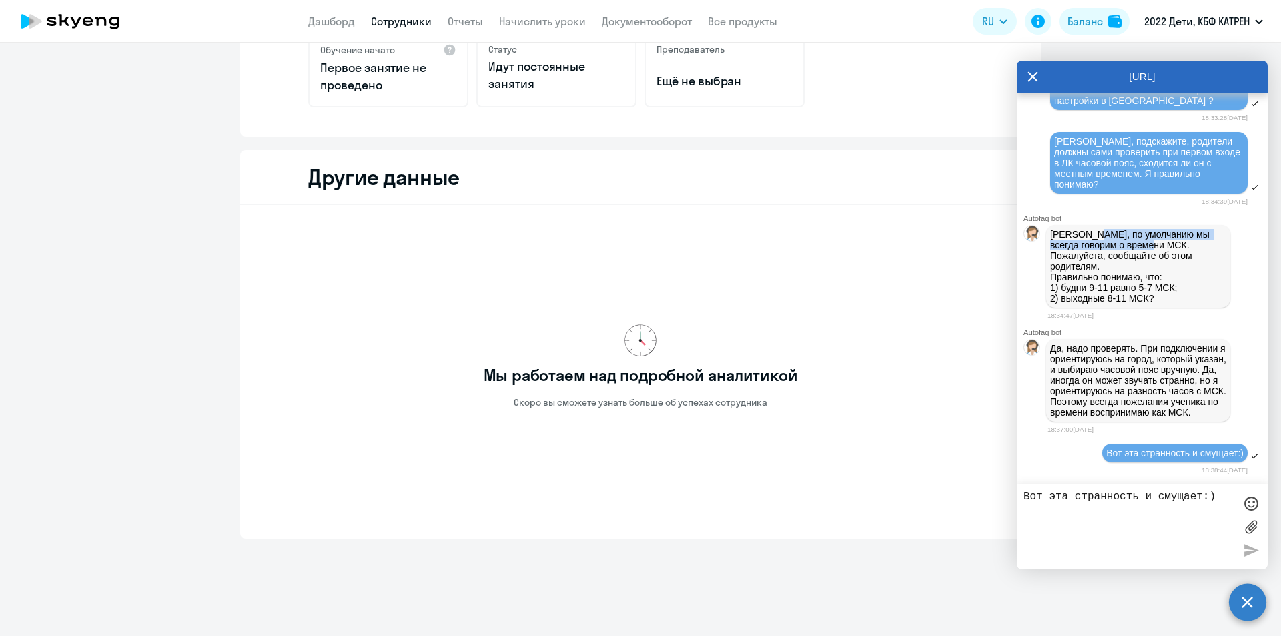
drag, startPoint x: 1092, startPoint y: 223, endPoint x: 1156, endPoint y: 235, distance: 64.4
click at [1156, 235] on p "[PERSON_NAME], по умолчанию мы всегда говорим о времени МСК. Пожалуйста, сообща…" at bounding box center [1138, 266] width 176 height 75
copy p "по умолчанию мы всегда говорим о времени МСК"
click at [1124, 502] on textarea "Вот эта странность и смущает:)" at bounding box center [1128, 526] width 211 height 72
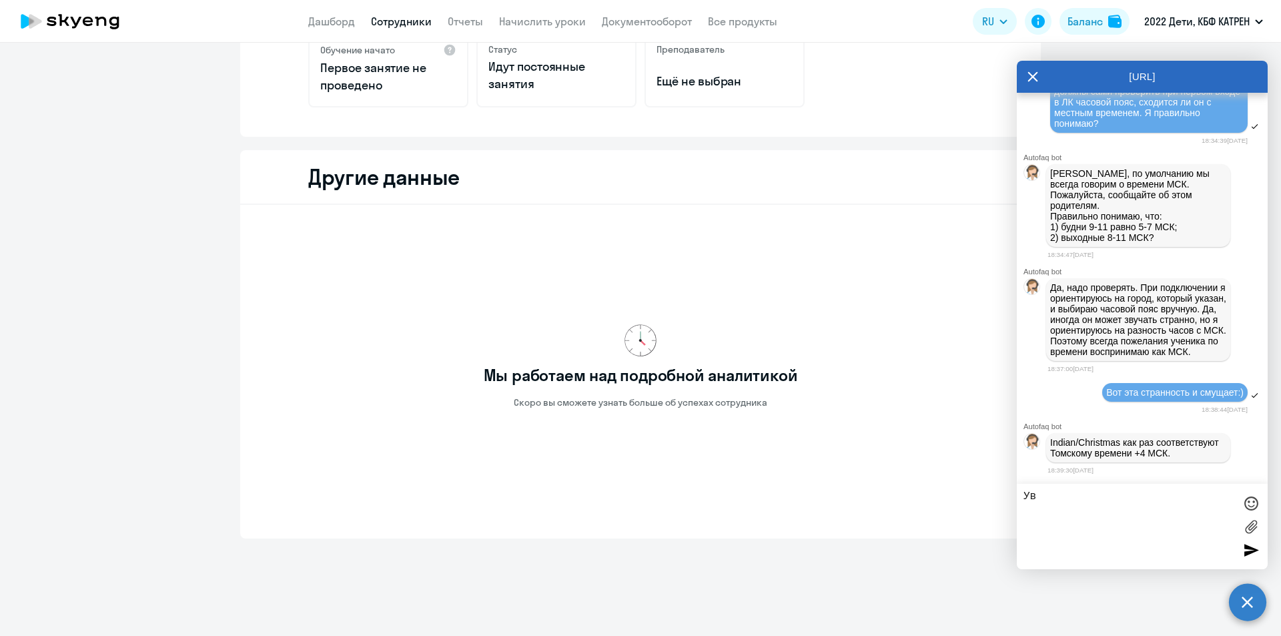
type textarea "У"
drag, startPoint x: 1049, startPoint y: 432, endPoint x: 1119, endPoint y: 432, distance: 70.1
click at [1119, 433] on div "Indian/Christmas как раз соответствуют Томскому времени +4 МСК." at bounding box center [1138, 447] width 184 height 29
copy p "Indian/Christmas"
click at [1115, 496] on textarea at bounding box center [1128, 526] width 211 height 72
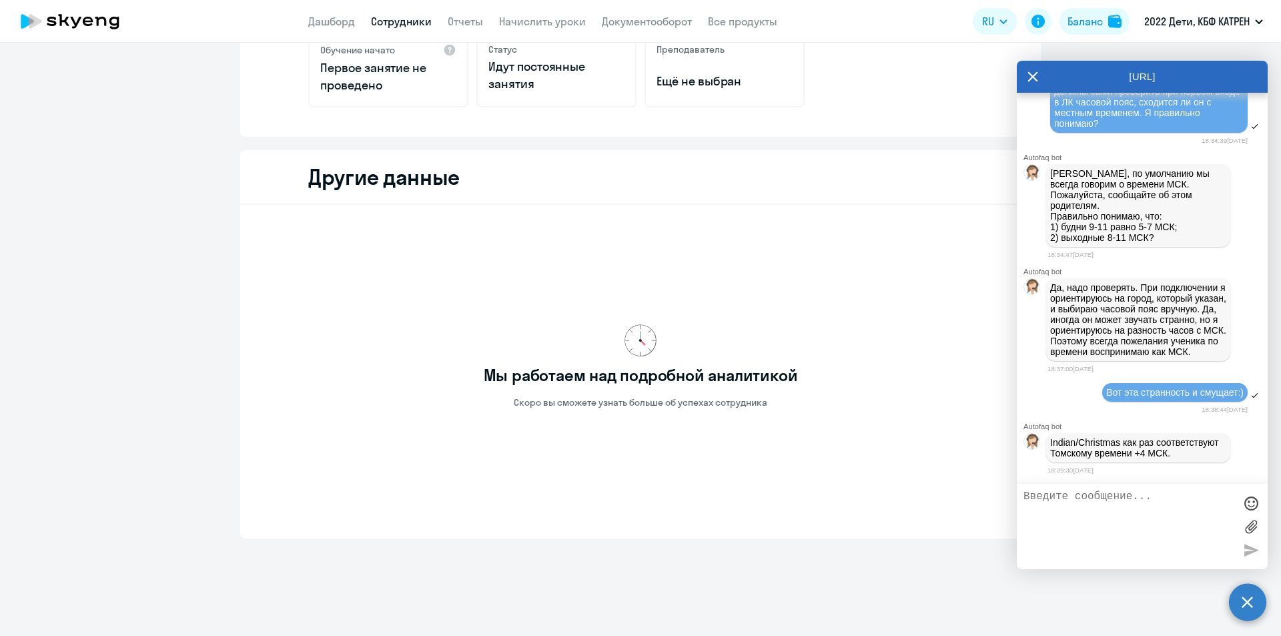
click at [1115, 496] on textarea at bounding box center [1128, 526] width 211 height 72
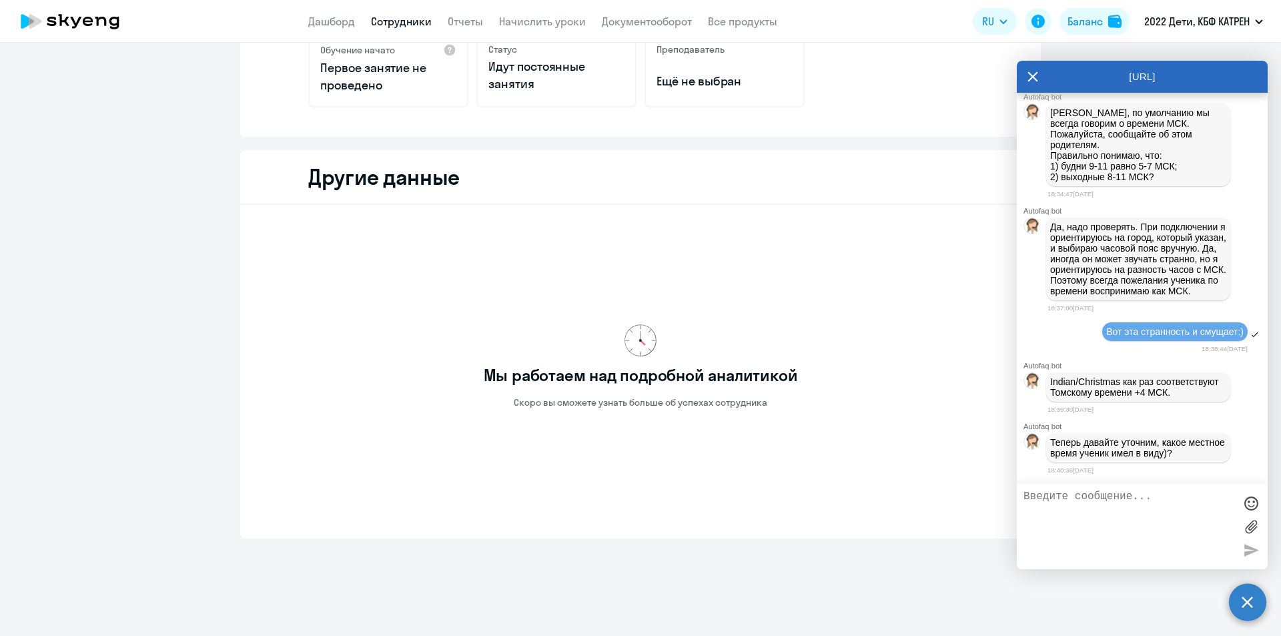
click at [1122, 500] on textarea at bounding box center [1128, 526] width 211 height 72
drag, startPoint x: 1053, startPoint y: 137, endPoint x: 1166, endPoint y: 146, distance: 113.1
copy span "Будни: 9,10,11 Выходные: 12,13,14,15."
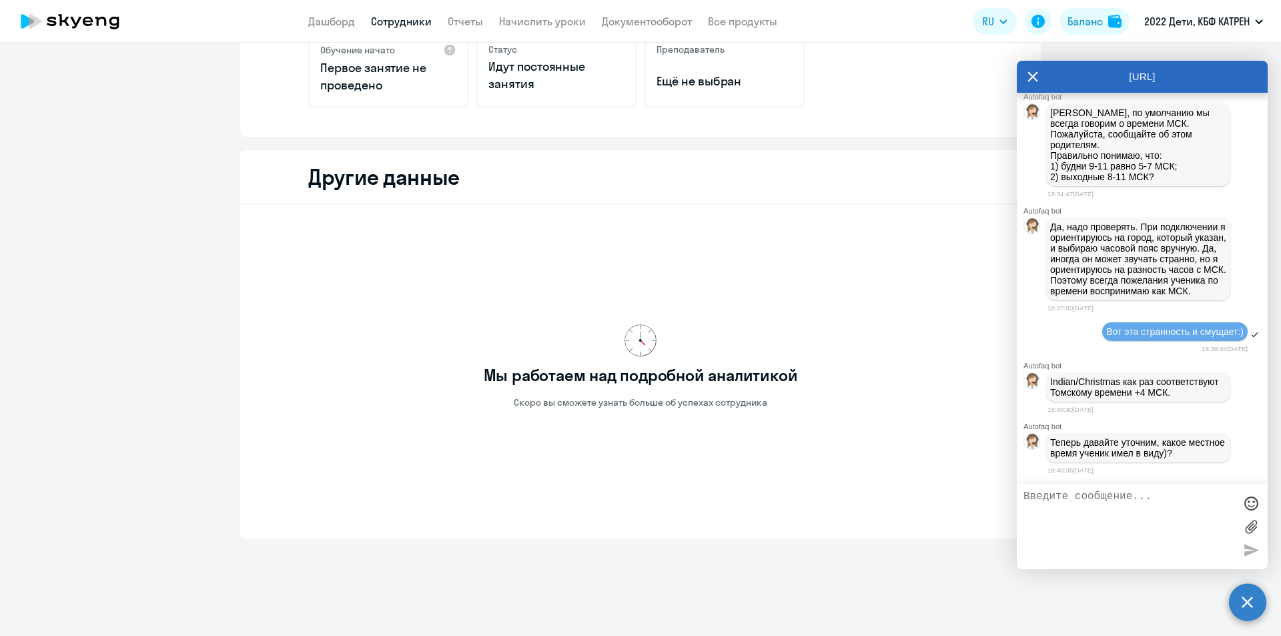
scroll to position [37358, 0]
click at [1093, 505] on textarea at bounding box center [1128, 526] width 211 height 72
paste textarea "Будни: 9,10,11 Выходные: 12,13,14,15."
type textarea "Будни: 9,10,11 Выходные: 12,13,14,15."
click at [1025, 498] on textarea "Будни: 9,10,11 Выходные: 12,13,14,15." at bounding box center [1128, 526] width 211 height 72
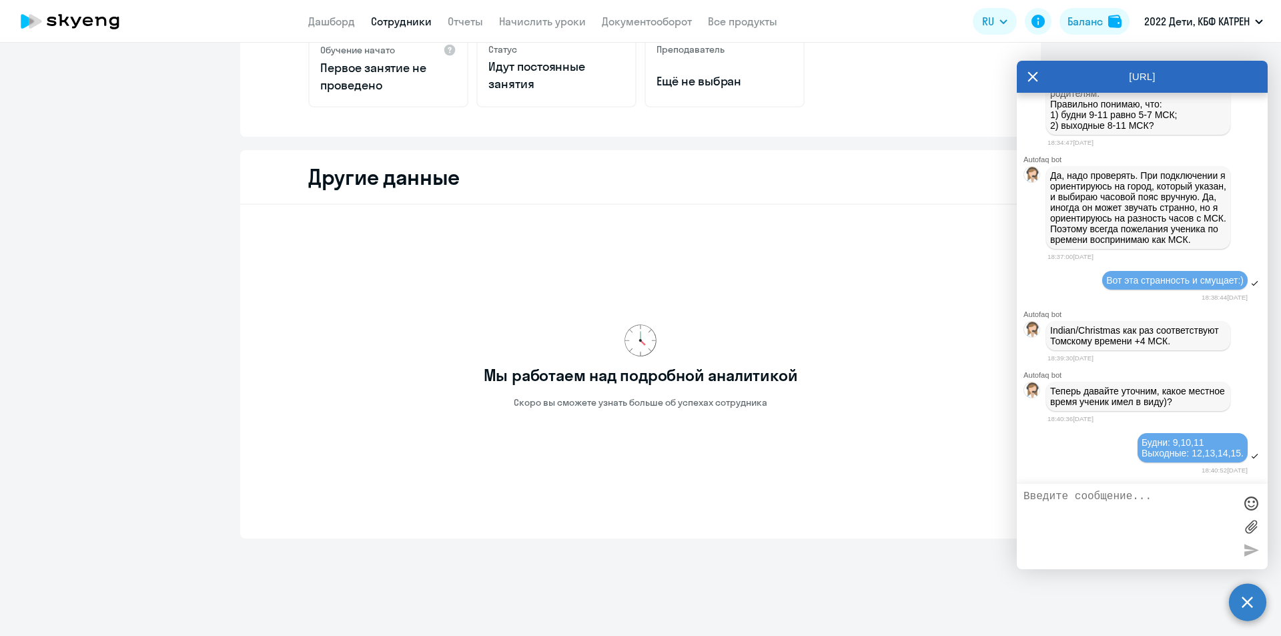
scroll to position [37410, 0]
click at [1025, 498] on textarea at bounding box center [1128, 526] width 211 height 72
type textarea "Время Томское"
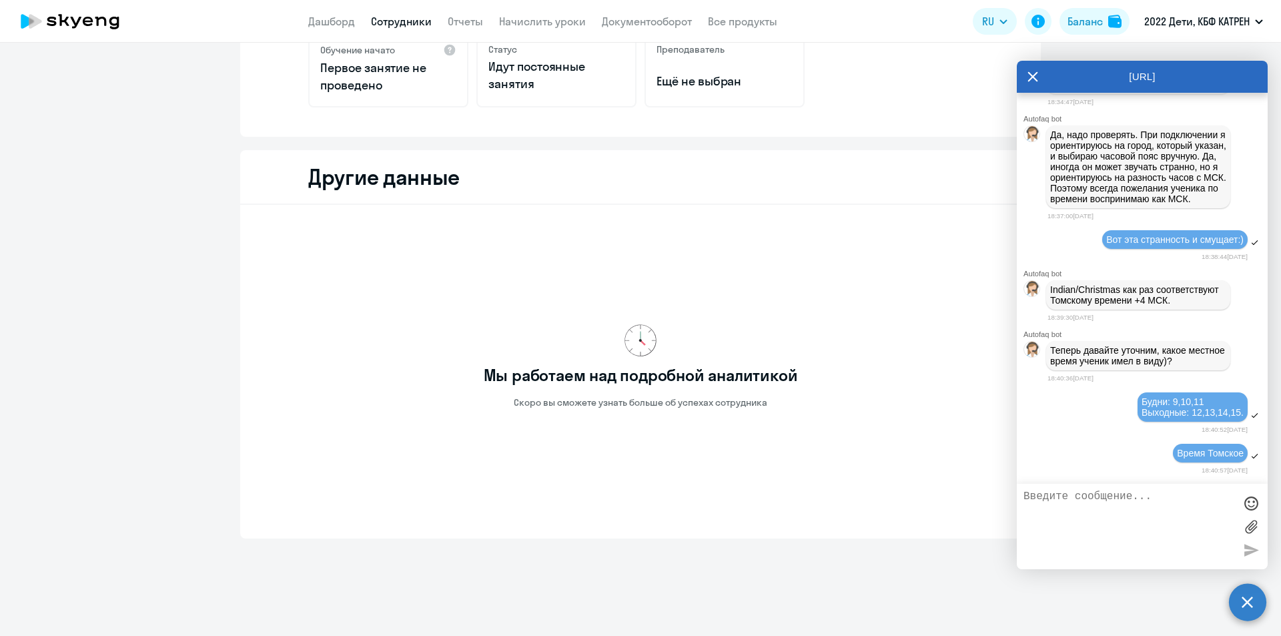
click at [1100, 502] on textarea at bounding box center [1128, 526] width 211 height 72
click at [1109, 511] on textarea at bounding box center [1128, 526] width 211 height 72
type textarea "В"
type textarea "П"
type textarea "Р"
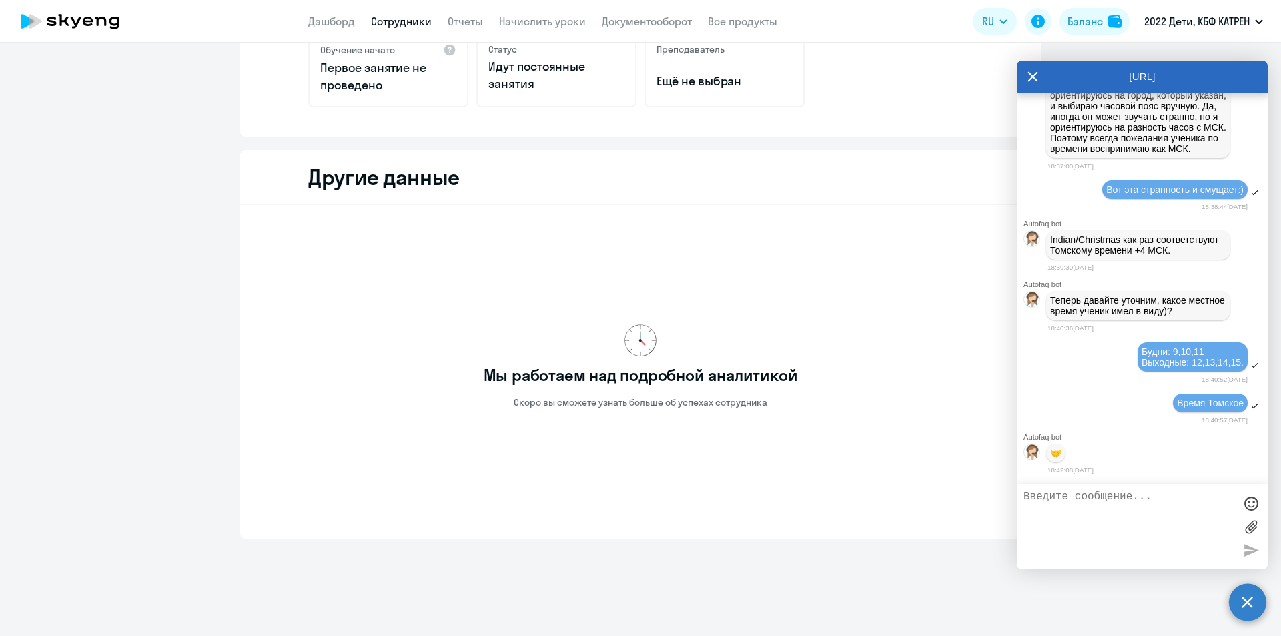
scroll to position [37503, 0]
click at [1097, 502] on textarea at bounding box center [1128, 526] width 211 height 72
click at [1078, 497] on textarea at bounding box center [1128, 526] width 211 height 72
drag, startPoint x: 1147, startPoint y: 496, endPoint x: 1138, endPoint y: 500, distance: 9.9
click at [1138, 500] on textarea "Нет, всё-таки не" at bounding box center [1128, 526] width 211 height 72
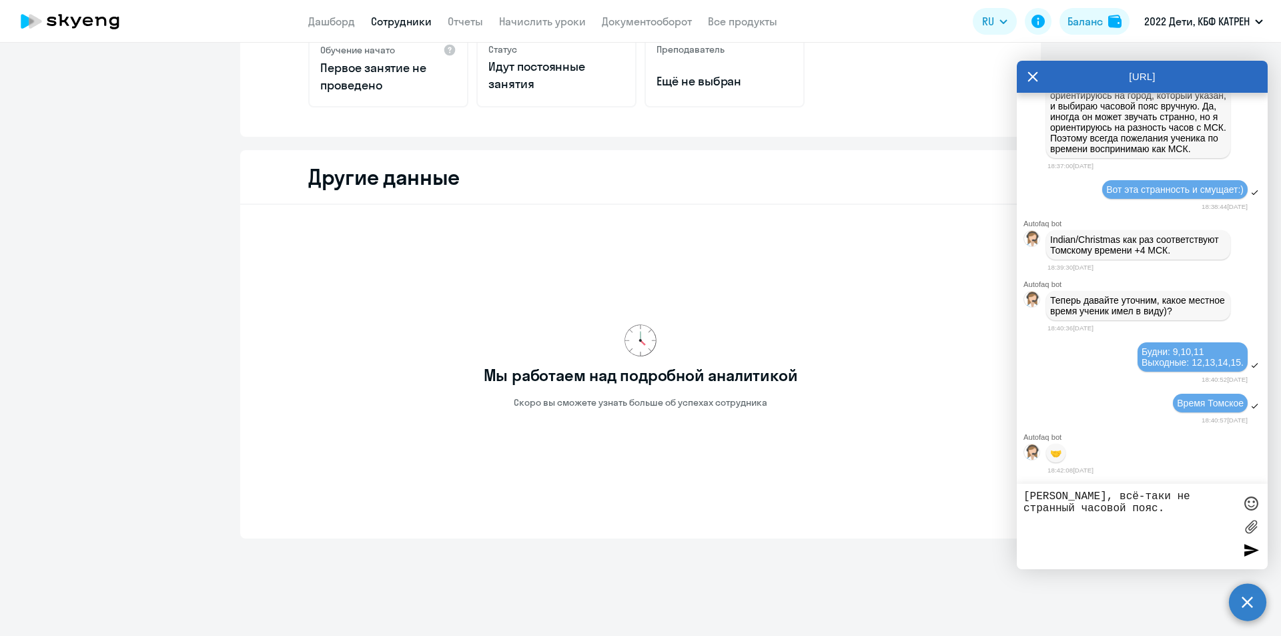
paste textarea "Будни: 9,10,11 Выходные: 12,13,14,15."
drag, startPoint x: 1113, startPoint y: 509, endPoint x: 1171, endPoint y: 521, distance: 58.6
click at [1171, 521] on textarea "[PERSON_NAME], всё-таки не странный часовой пояс. Будни: 9,10,11 Выходные: 12,1…" at bounding box center [1128, 526] width 211 height 72
paste textarea "Indian/Christmas"
click at [1115, 506] on textarea "[PERSON_NAME], всё-таки не странный часовой пояс. Indian/Christmas" at bounding box center [1128, 526] width 211 height 72
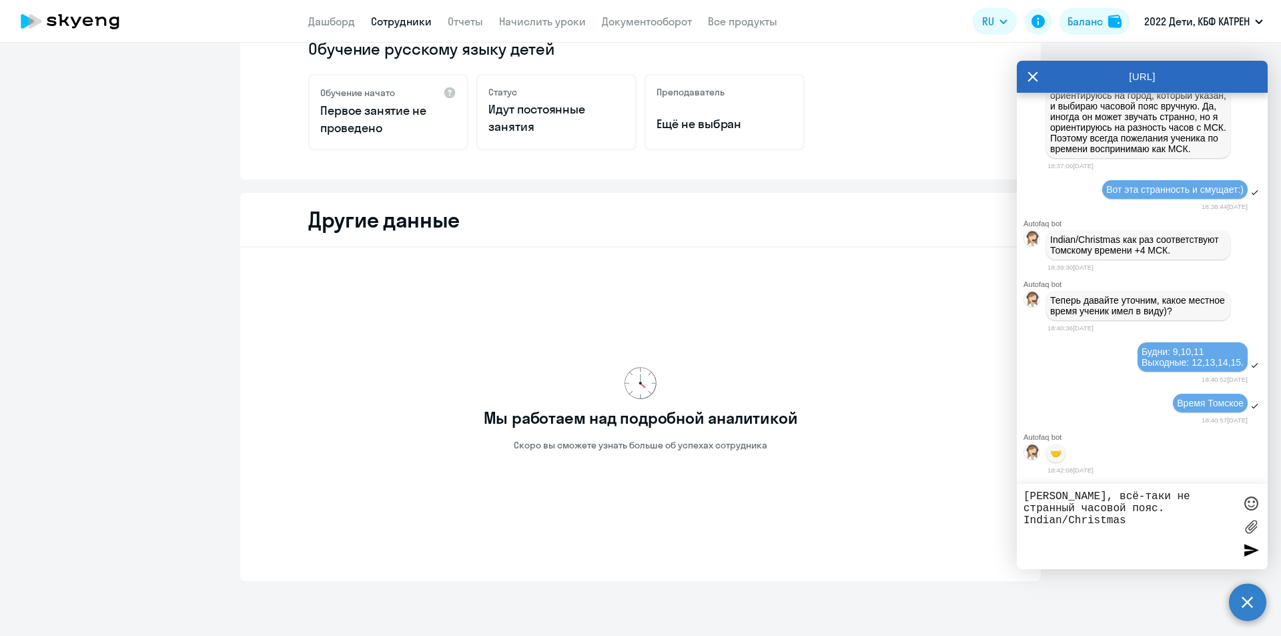
scroll to position [230, 0]
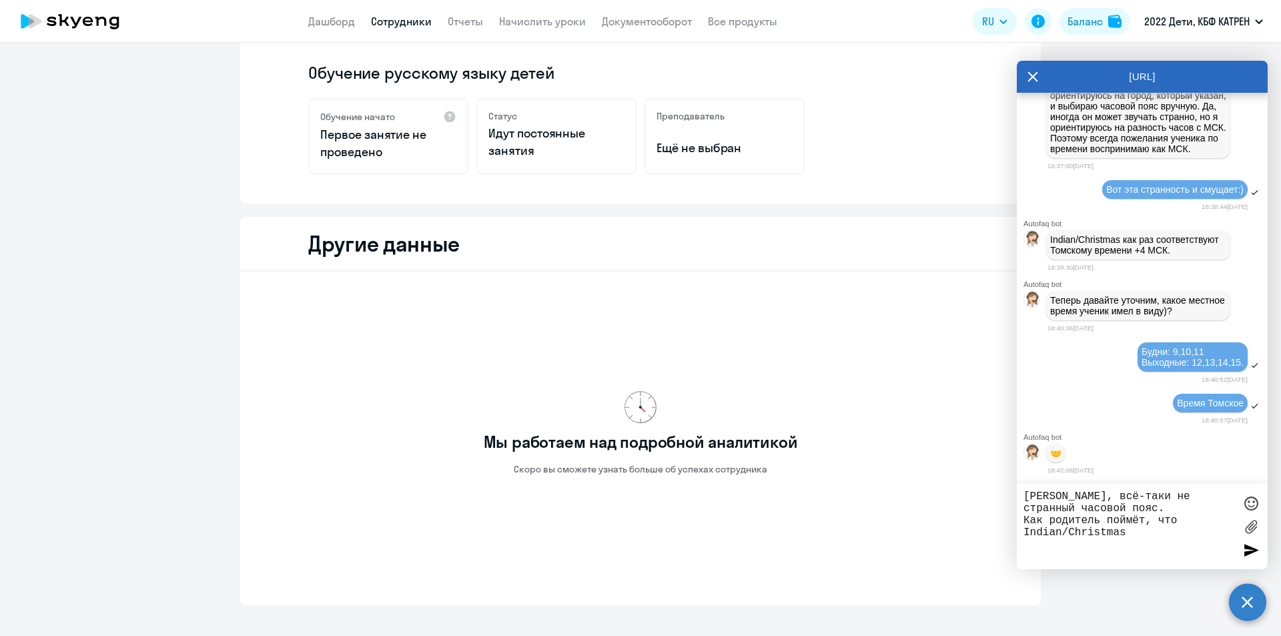
click at [1172, 529] on textarea "[PERSON_NAME], всё-таки не странный часовой пояс. Как родитель поймёт, что Indi…" at bounding box center [1128, 526] width 211 height 72
click at [1196, 530] on textarea "[PERSON_NAME], всё-таки не странный часовой пояс. Как родитель поймёт, что Indi…" at bounding box center [1128, 526] width 211 height 72
drag, startPoint x: 1196, startPoint y: 530, endPoint x: 1134, endPoint y: 536, distance: 62.3
click at [1134, 536] on textarea "[PERSON_NAME], всё-таки не странный часовой пояс. Как родитель поймёт, что Indi…" at bounding box center [1128, 526] width 211 height 72
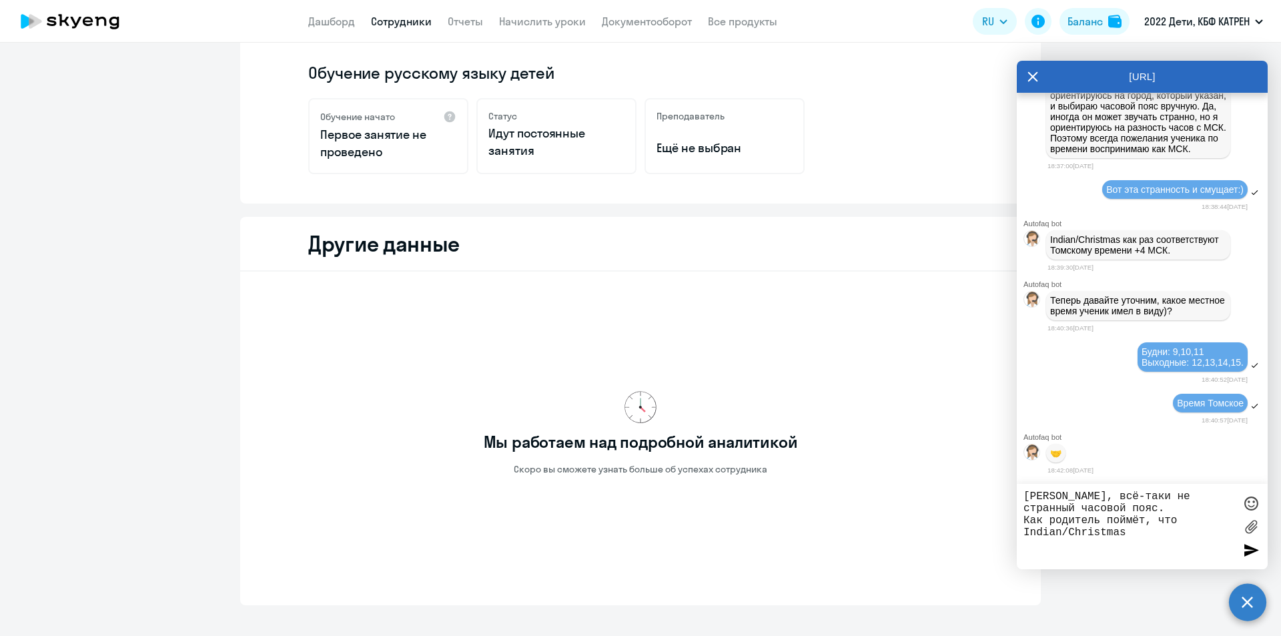
drag, startPoint x: 1167, startPoint y: 521, endPoint x: 1180, endPoint y: 524, distance: 13.6
click at [1180, 524] on textarea "[PERSON_NAME], всё-таки не странный часовой пояс. Как родитель поймёт, что Indi…" at bounding box center [1128, 526] width 211 height 72
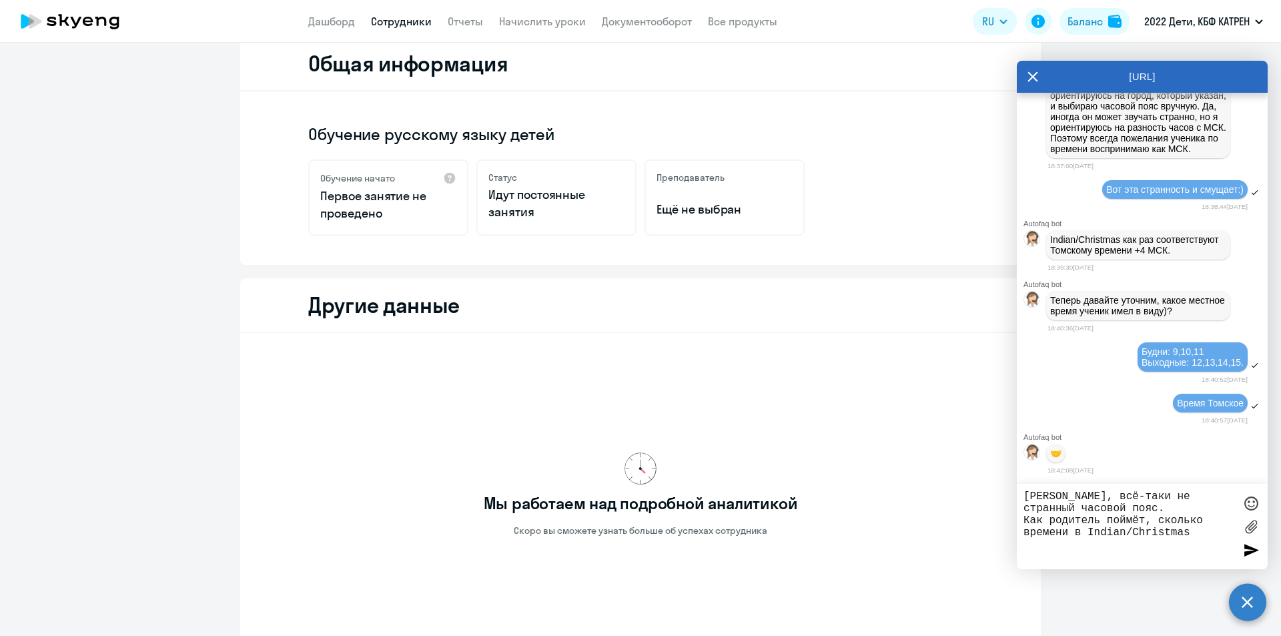
scroll to position [97, 0]
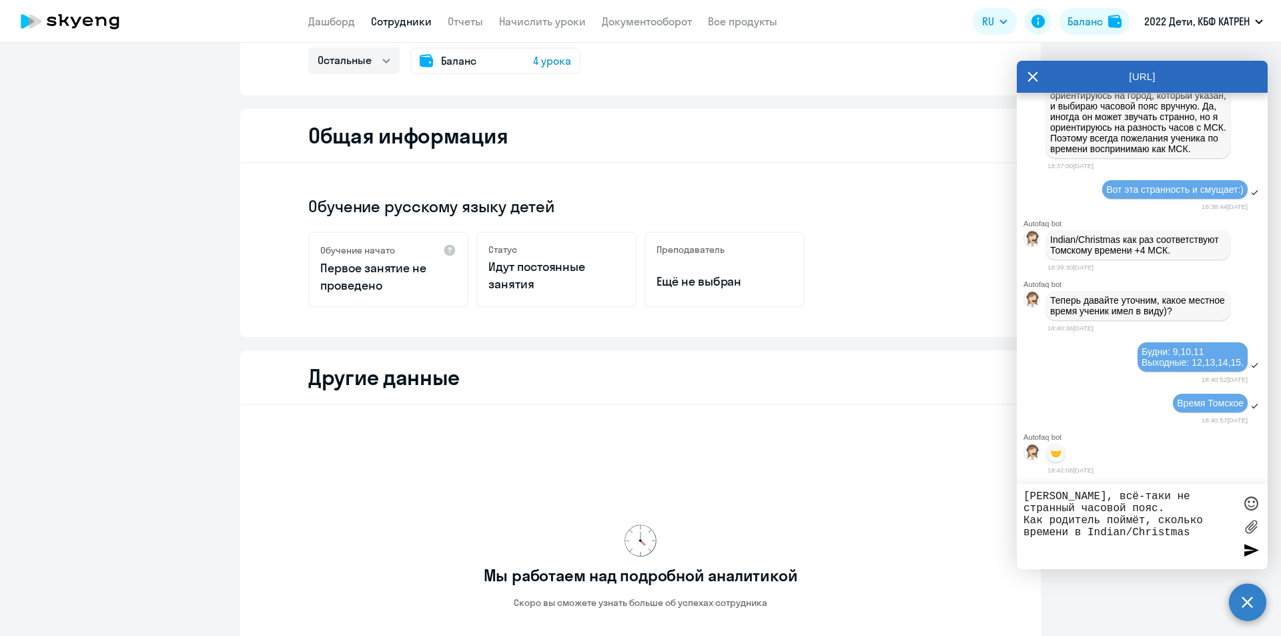
click at [1196, 529] on textarea "[PERSON_NAME], всё-таки не странный часовой пояс. Как родитель поймёт, сколько …" at bounding box center [1128, 526] width 211 height 72
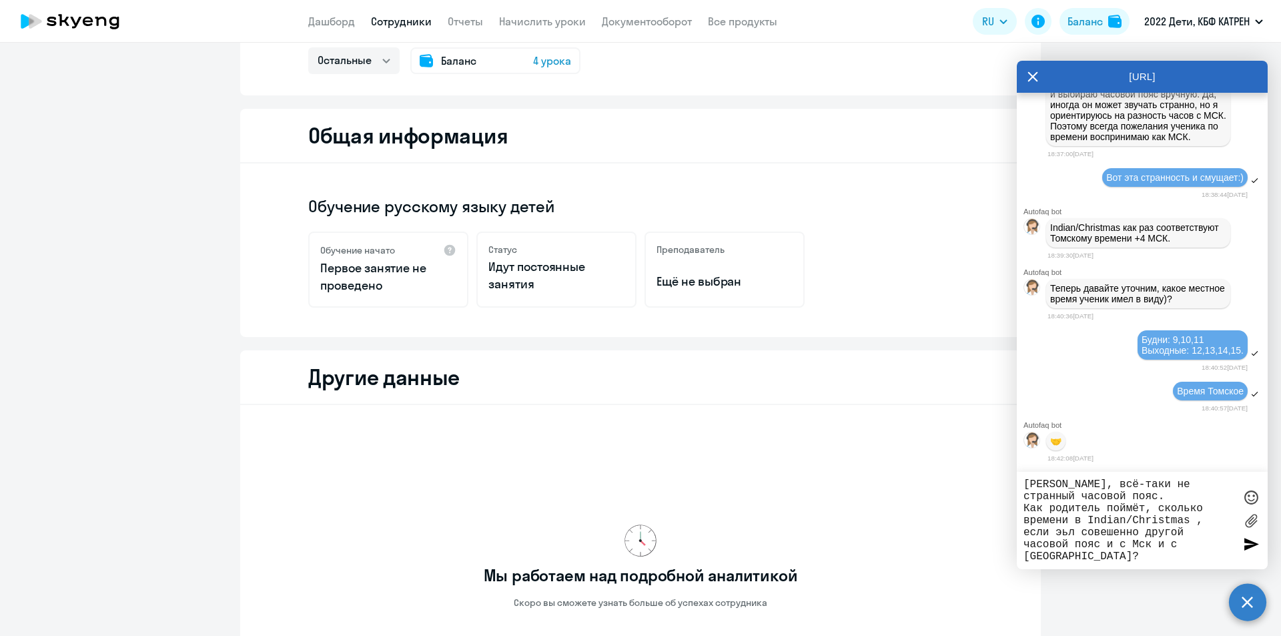
drag, startPoint x: 1073, startPoint y: 535, endPoint x: 1059, endPoint y: 531, distance: 15.2
click at [1059, 531] on textarea "[PERSON_NAME], всё-таки не странный часовой пояс. Как родитель поймёт, сколько …" at bounding box center [1128, 520] width 211 height 84
click at [1107, 533] on textarea "[PERSON_NAME], всё-таки не странный часовой пояс. Как родитель поймёт, сколько …" at bounding box center [1128, 520] width 211 height 84
click at [1138, 540] on textarea "[PERSON_NAME], всё-таки не странный часовой пояс. Как родитель поймёт, сколько …" at bounding box center [1128, 520] width 211 height 84
click at [1109, 549] on textarea "[PERSON_NAME], всё-таки не странный часовой пояс. Как родитель поймёт, сколько …" at bounding box center [1128, 520] width 211 height 84
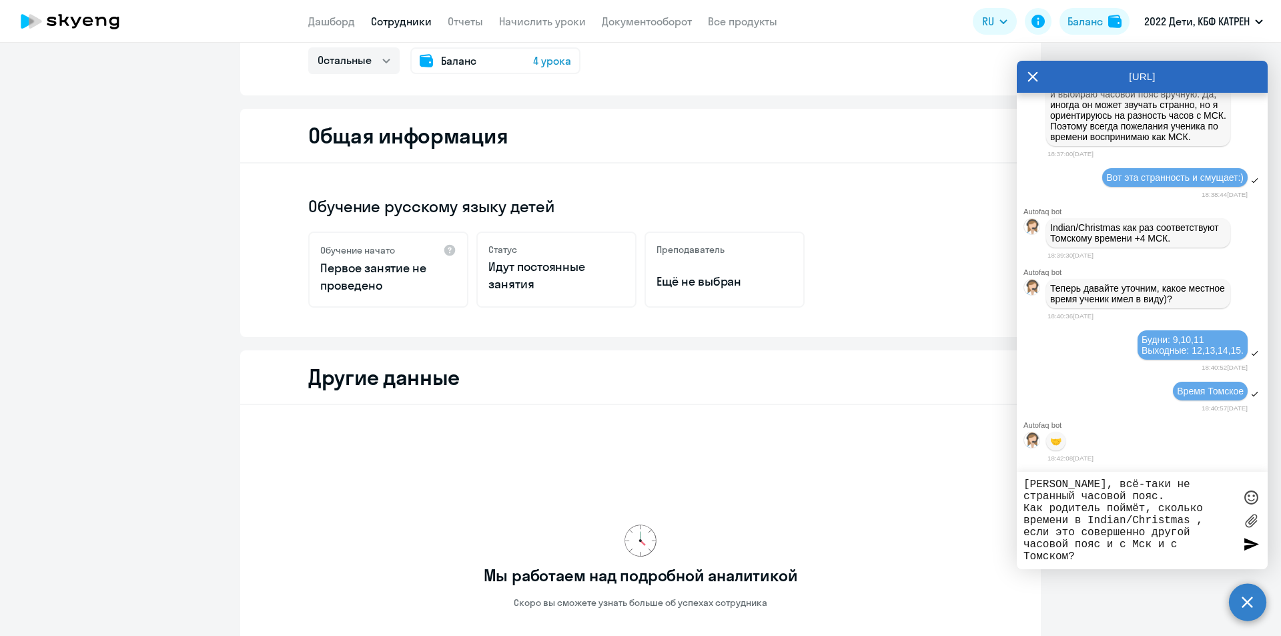
click at [1083, 554] on textarea "[PERSON_NAME], всё-таки не странный часовой пояс. Как родитель поймёт, сколько …" at bounding box center [1128, 520] width 211 height 84
click at [1132, 560] on textarea "[PERSON_NAME], всё-таки не странный часовой пояс. Как родитель поймёт, сколько …" at bounding box center [1128, 520] width 211 height 84
click at [1097, 557] on textarea "[PERSON_NAME], всё-таки не странный часовой пояс. Как родитель поймёт, сколько …" at bounding box center [1128, 520] width 211 height 84
click at [1087, 555] on textarea "[PERSON_NAME], всё-таки не странный часовой пояс. Как родитель поймёт, сколько …" at bounding box center [1128, 520] width 211 height 84
drag, startPoint x: 1025, startPoint y: 508, endPoint x: 1091, endPoint y: 558, distance: 83.4
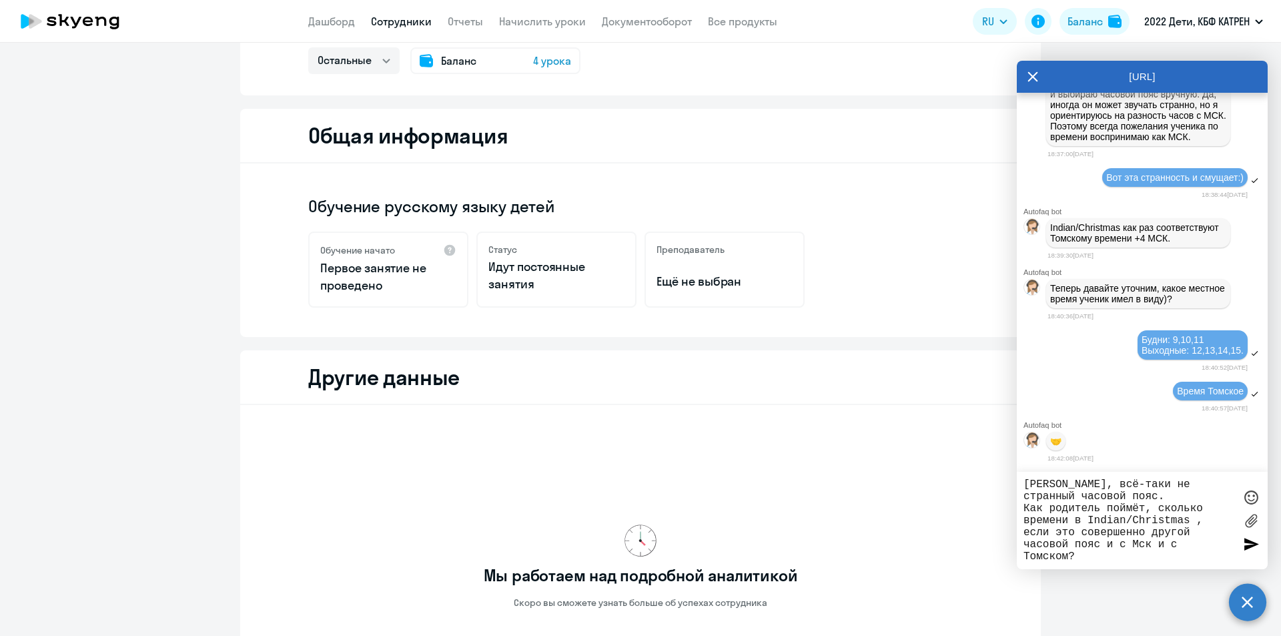
click at [1091, 558] on textarea "[PERSON_NAME], всё-таки не странный часовой пояс. Как родитель поймёт, сколько …" at bounding box center [1128, 520] width 211 height 84
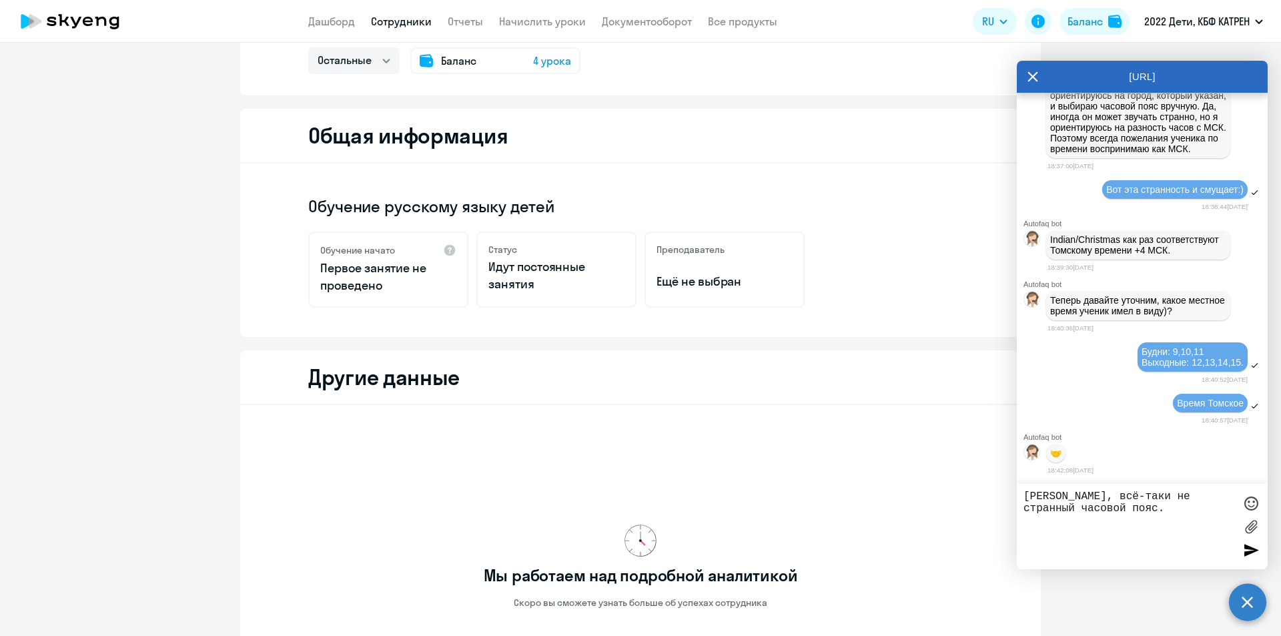
drag, startPoint x: 1114, startPoint y: 496, endPoint x: 1125, endPoint y: 498, distance: 10.9
click at [1125, 498] on textarea "[PERSON_NAME], всё-таки не странный часовой пояс." at bounding box center [1128, 526] width 211 height 72
click at [1128, 511] on textarea "[PERSON_NAME], всё-таки это странный часовой пояс." at bounding box center [1128, 526] width 211 height 72
drag, startPoint x: 1128, startPoint y: 513, endPoint x: 1135, endPoint y: 513, distance: 7.3
click at [1135, 513] on textarea "[PERSON_NAME], всё-таки это странный часовой пояс. Я нвижу, что" at bounding box center [1128, 526] width 211 height 72
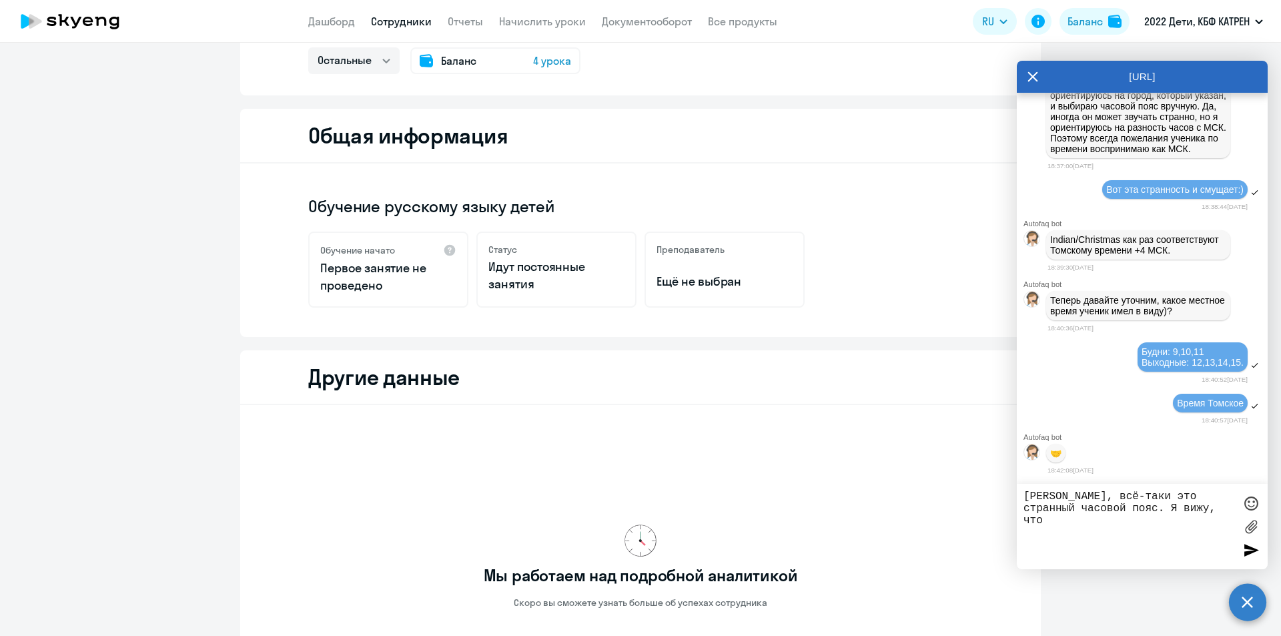
click at [1191, 513] on textarea "[PERSON_NAME], всё-таки это странный часовой пояс. Я вижу, что" at bounding box center [1128, 526] width 211 height 72
paste textarea "Indian/Christmas"
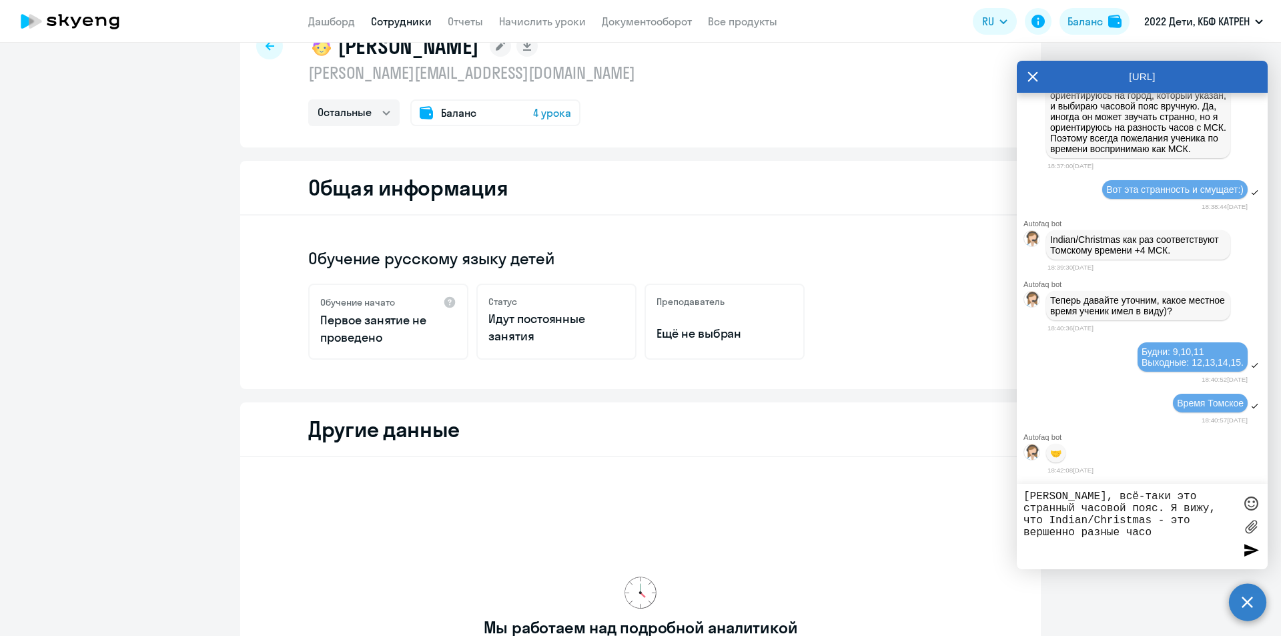
scroll to position [0, 0]
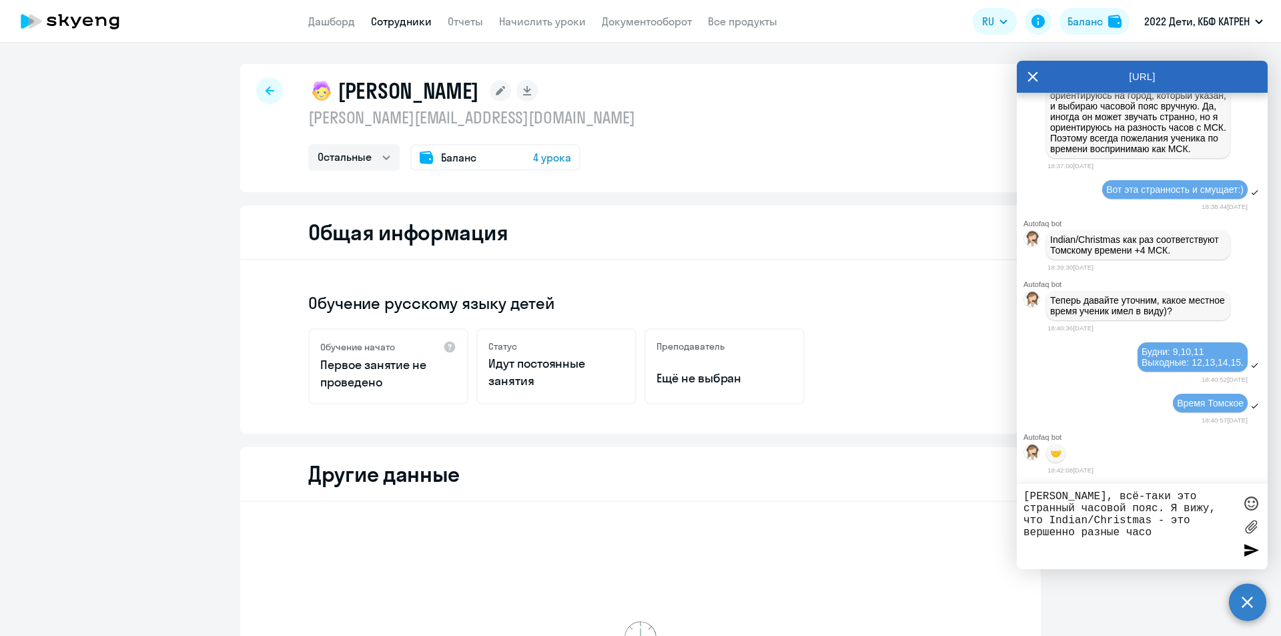
click at [1172, 518] on textarea "[PERSON_NAME], всё-таки это странный часовой пояс. Я вижу, что Indian/Christmas…" at bounding box center [1128, 526] width 211 height 72
drag, startPoint x: 1179, startPoint y: 535, endPoint x: 1092, endPoint y: 535, distance: 86.7
click at [1092, 535] on textarea "[PERSON_NAME], всё-таки это странный часовой пояс. Я вижу, что [DEMOGRAPHIC_DAT…" at bounding box center [1128, 526] width 211 height 72
click at [1132, 546] on textarea "[PERSON_NAME], всё-таки это странный часовой пояс. Я вижу, что [DEMOGRAPHIC_DAT…" at bounding box center [1128, 526] width 211 height 72
click at [1156, 547] on textarea "[PERSON_NAME], всё-таки это странный часовой пояс. Я вижу, что [DEMOGRAPHIC_DAT…" at bounding box center [1128, 526] width 211 height 72
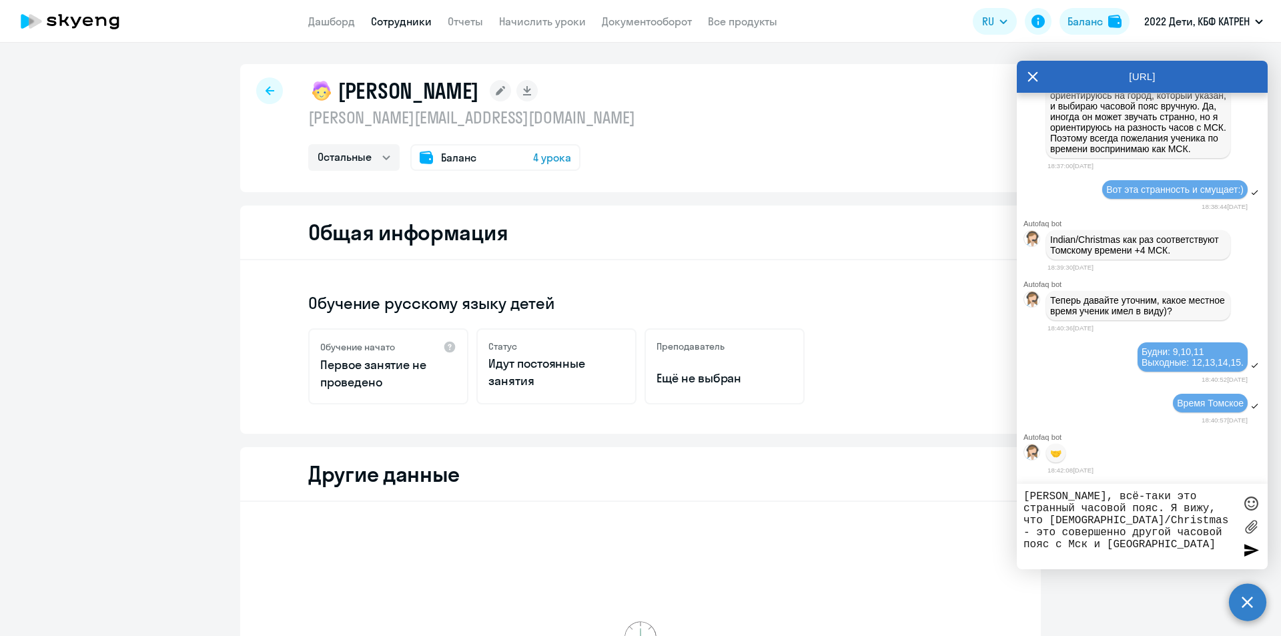
drag, startPoint x: 1020, startPoint y: 495, endPoint x: 1083, endPoint y: 505, distance: 63.5
click at [1083, 505] on div "[PERSON_NAME], всё-таки это странный часовой пояс. Я вижу, что [DEMOGRAPHIC_DAT…" at bounding box center [1142, 526] width 251 height 85
drag, startPoint x: 1112, startPoint y: 507, endPoint x: 1018, endPoint y: 497, distance: 94.6
click at [1018, 497] on div "[PERSON_NAME], всё-таки это странный часовой пояс. Я вижу, что [DEMOGRAPHIC_DAT…" at bounding box center [1142, 526] width 251 height 85
click at [1172, 523] on textarea "Я вижу, что Indian/Christmas - это совершенно другой часовой пояс с [PERSON_NAM…" at bounding box center [1128, 526] width 211 height 72
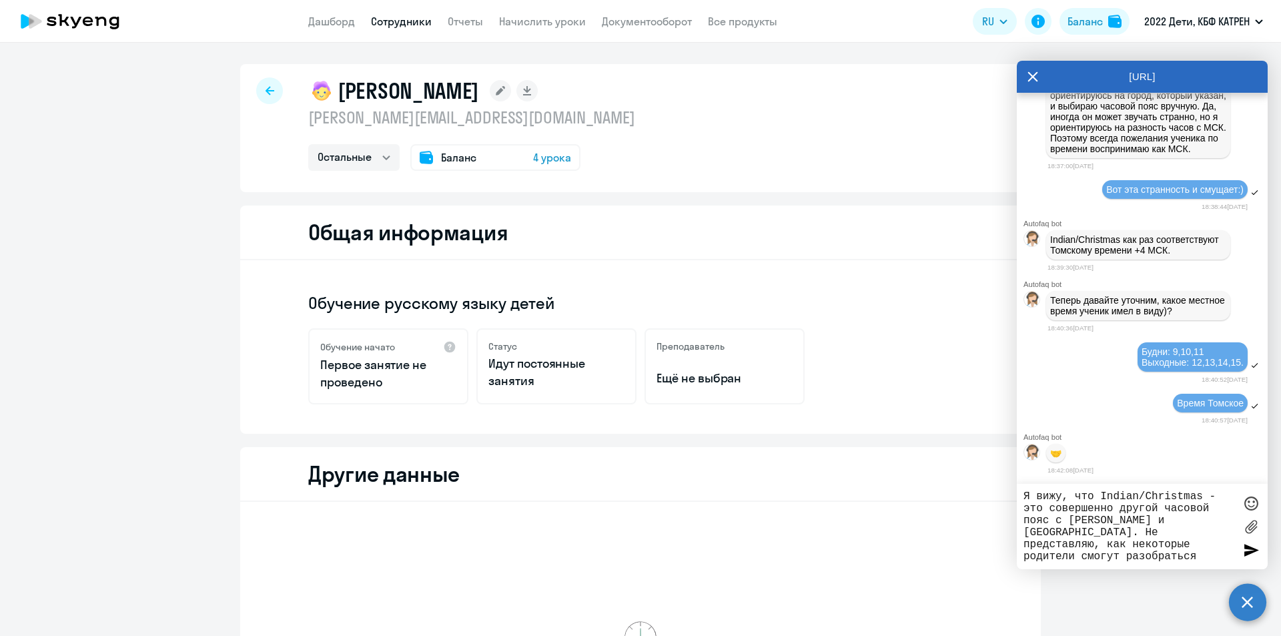
type textarea "Я вижу, что Indian/Christmas - это совершенно другой часовой пояс с [PERSON_NAM…"
click at [1246, 506] on div at bounding box center [1251, 503] width 20 height 20
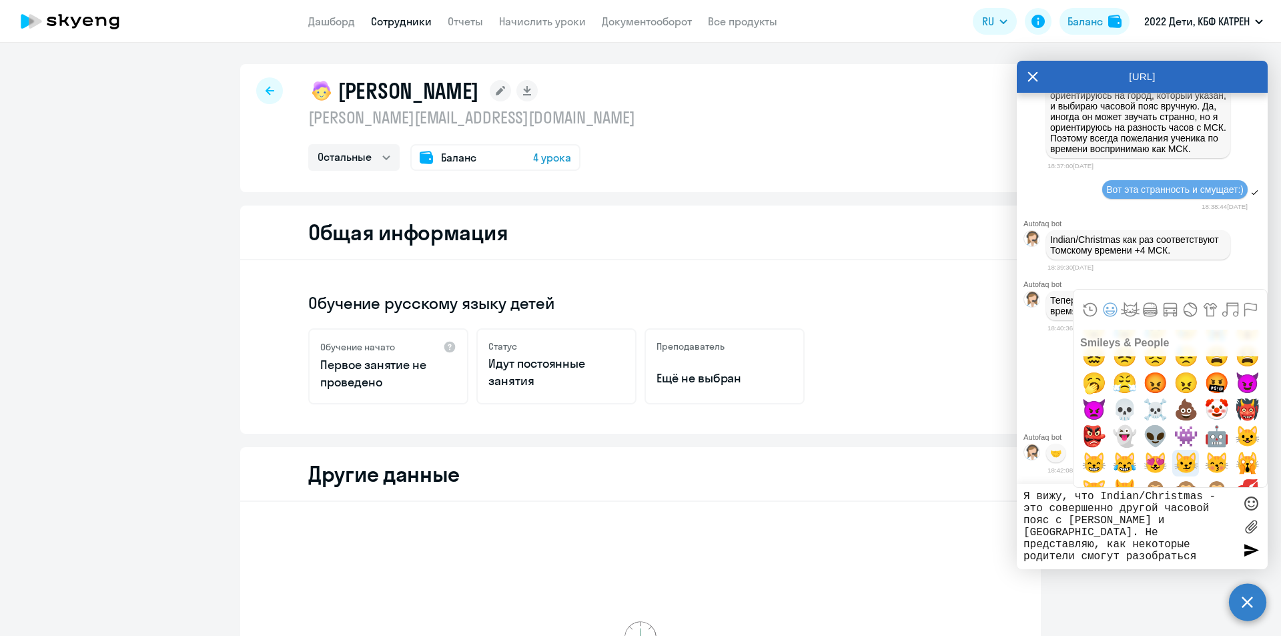
scroll to position [534, 0]
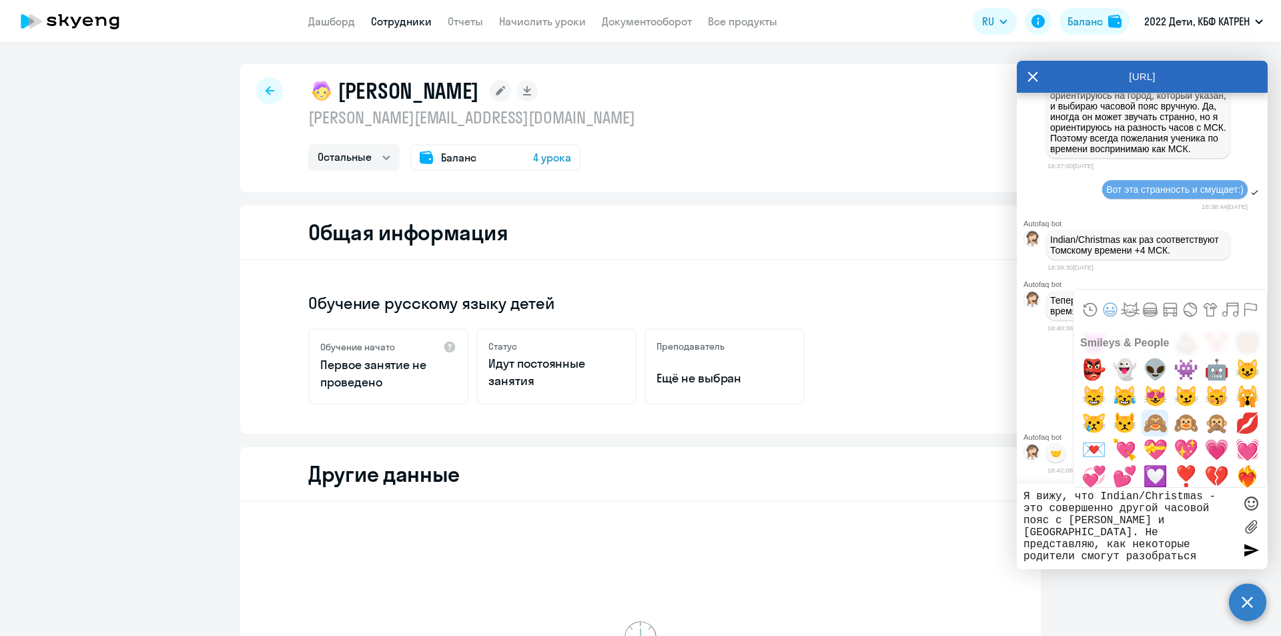
click at [1148, 418] on span "🙈" at bounding box center [1155, 423] width 31 height 27
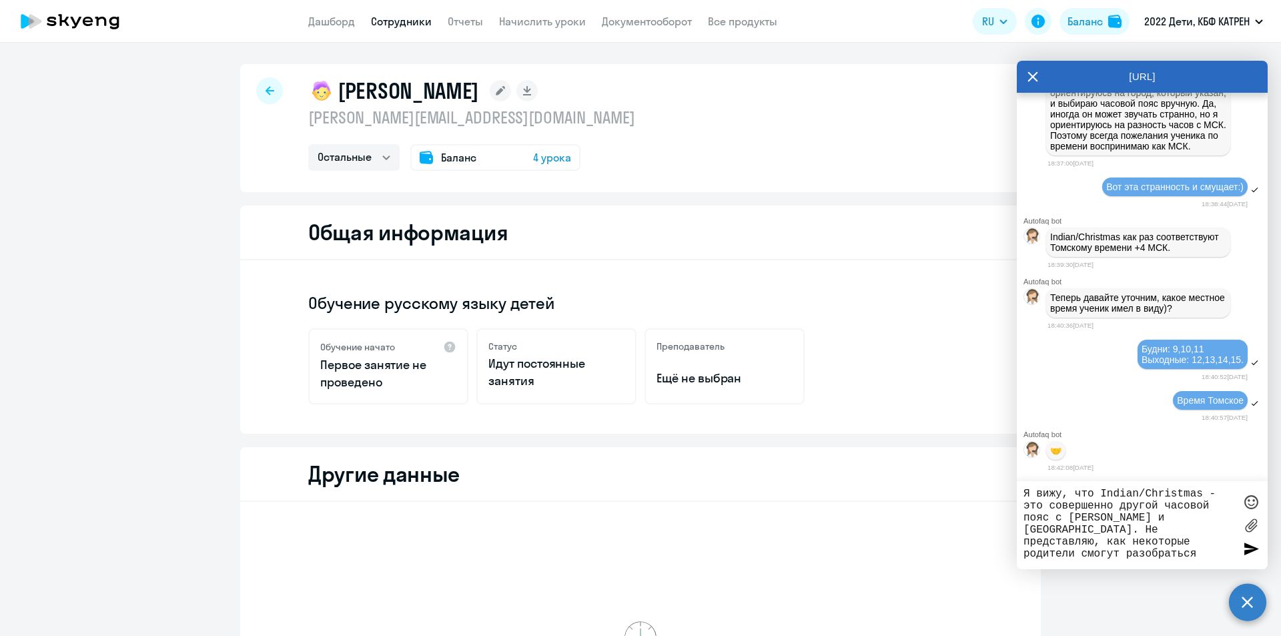
click at [1250, 552] on div at bounding box center [1251, 548] width 20 height 20
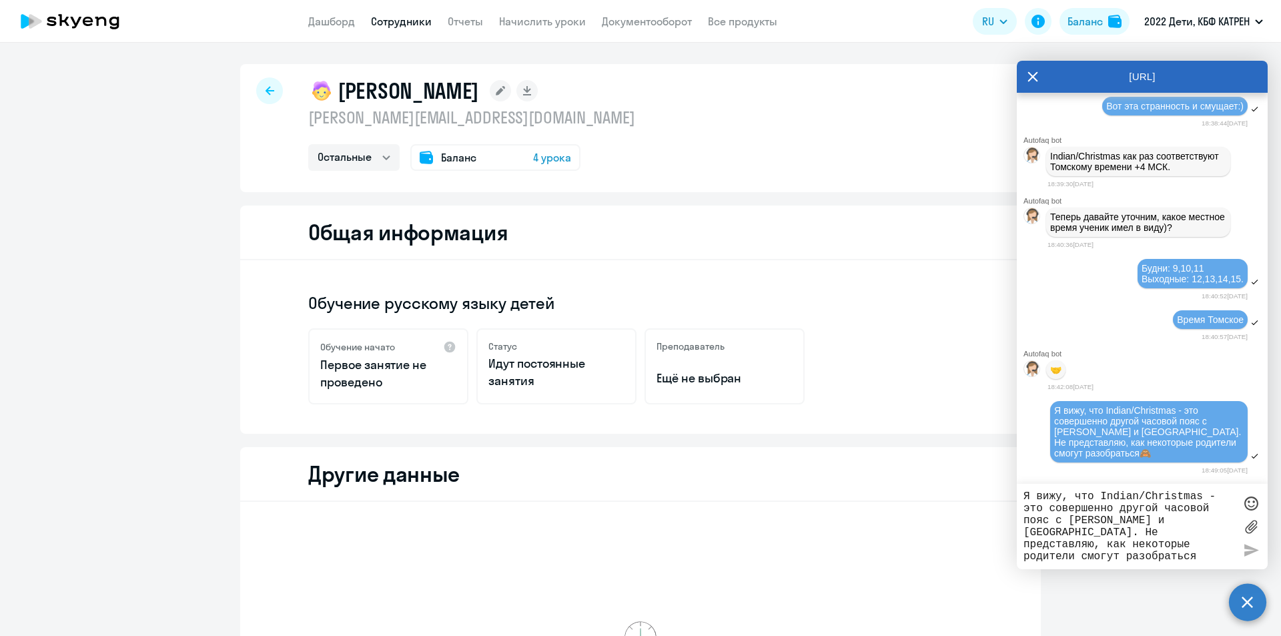
scroll to position [37589, 0]
click at [1150, 501] on textarea "Я вижу, что Indian/Christmas - это совершенно другой часовой пояс с [PERSON_NAM…" at bounding box center [1128, 526] width 211 height 72
click at [1152, 504] on textarea "Я вижу, что Indian/Christmas - это совершенно другой часовой пояс с [PERSON_NAM…" at bounding box center [1128, 526] width 211 height 72
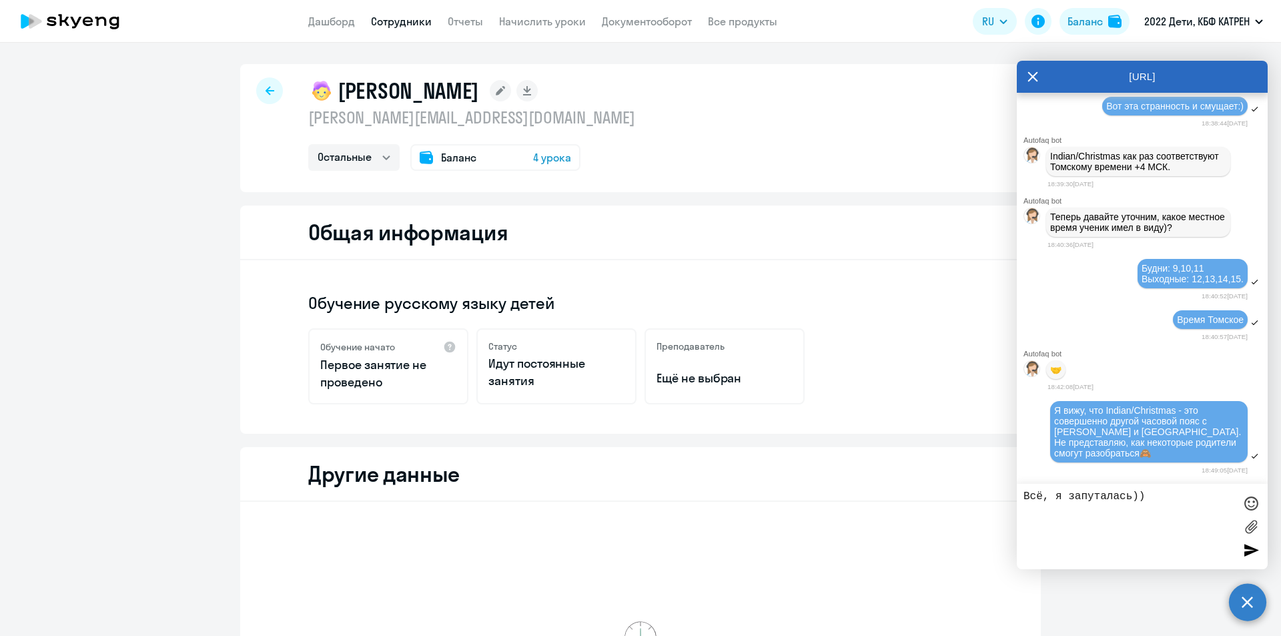
type textarea "Всё, я запуталась))"
click at [1246, 555] on div at bounding box center [1251, 550] width 20 height 20
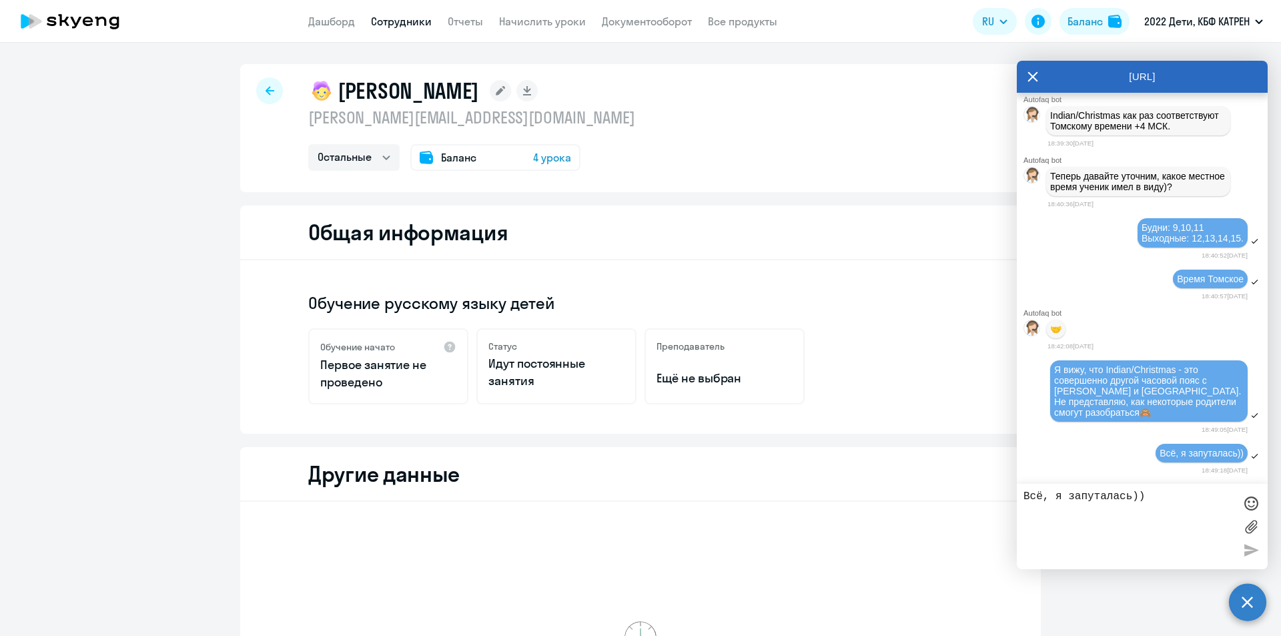
scroll to position [37629, 0]
